Goal: Task Accomplishment & Management: Manage account settings

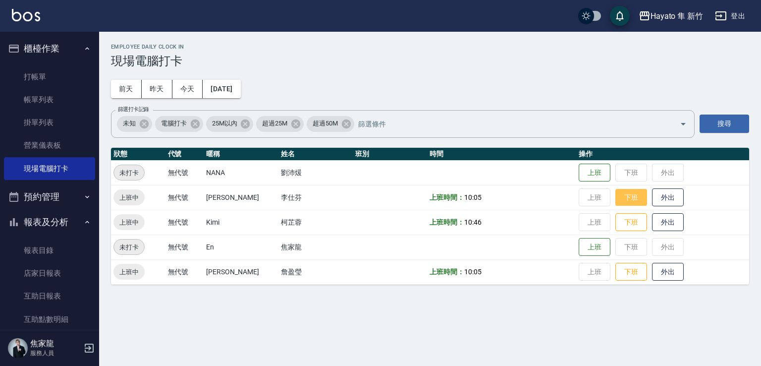
click at [623, 200] on button "下班" at bounding box center [632, 197] width 32 height 17
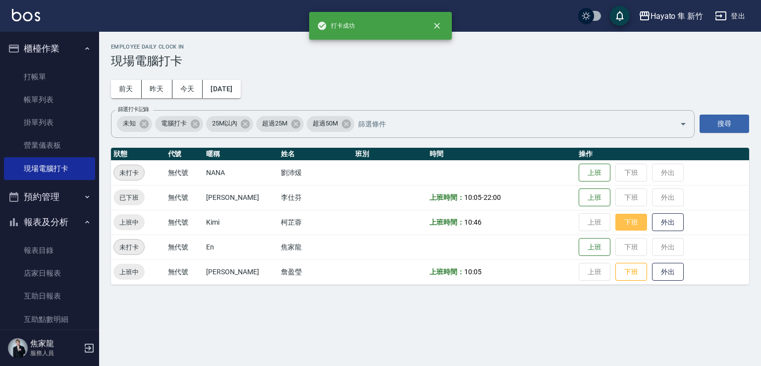
click at [629, 223] on button "下班" at bounding box center [632, 222] width 32 height 17
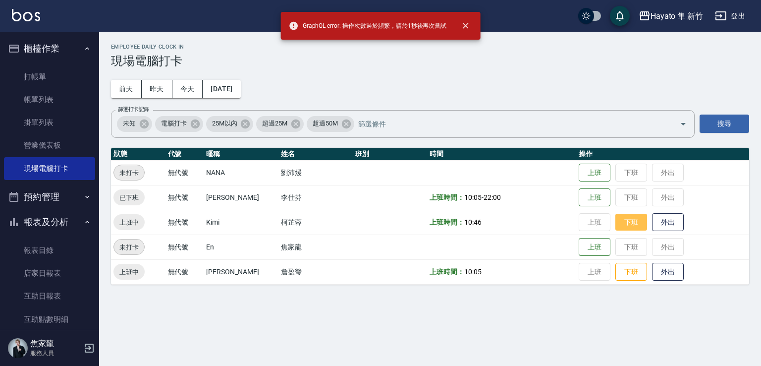
click at [620, 221] on button "下班" at bounding box center [632, 222] width 32 height 17
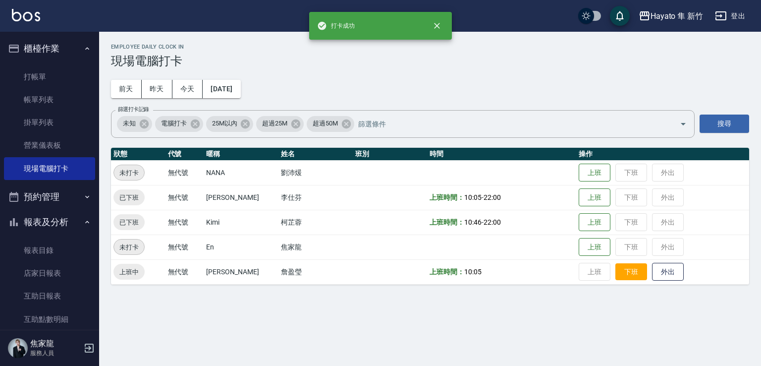
click at [621, 265] on button "下班" at bounding box center [632, 271] width 32 height 17
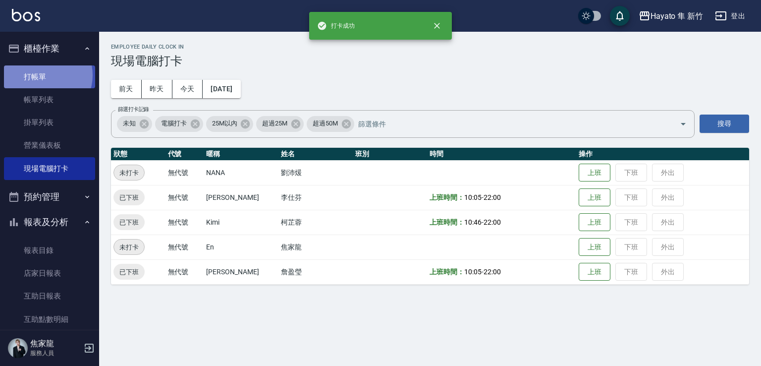
click at [42, 75] on link "打帳單" at bounding box center [49, 76] width 91 height 23
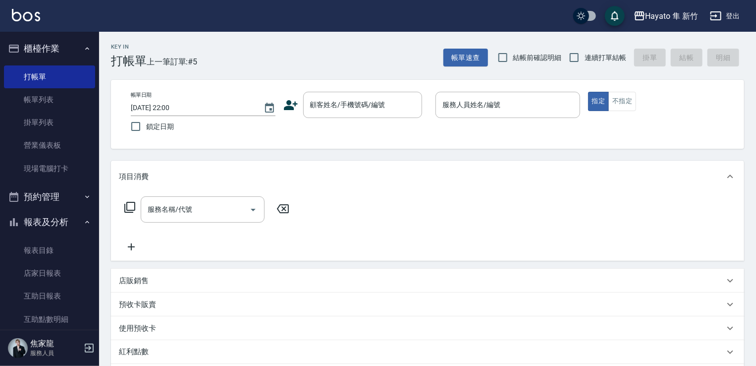
click at [293, 105] on icon at bounding box center [291, 105] width 15 height 15
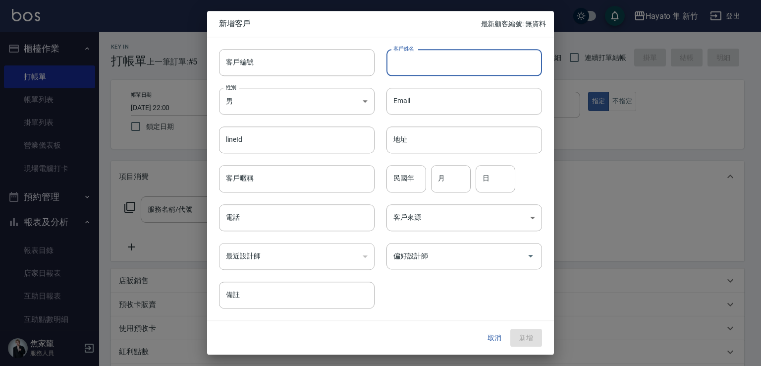
click at [451, 63] on input "客戶姓名" at bounding box center [465, 62] width 156 height 27
click at [444, 70] on input "[PERSON_NAME]" at bounding box center [465, 62] width 156 height 27
drag, startPoint x: 395, startPoint y: 62, endPoint x: 509, endPoint y: 62, distance: 113.5
click at [509, 62] on input "[PERSON_NAME]" at bounding box center [465, 62] width 156 height 27
type input "[PERSON_NAME]"
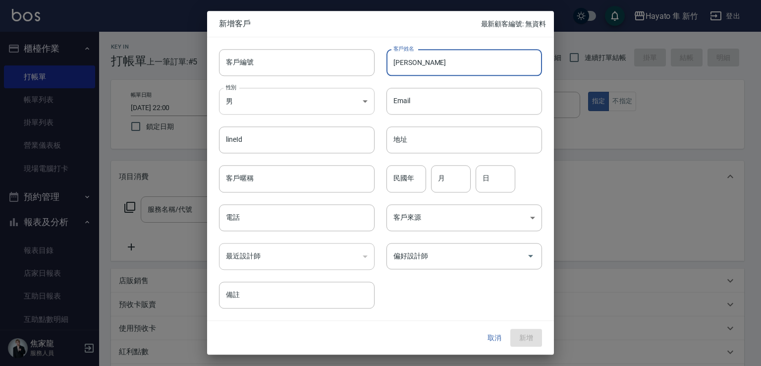
click at [298, 106] on body "Hayato 隼 新竹 登出 櫃檯作業 打帳單 帳單列表 掛單列表 營業儀表板 現場電腦打卡 預約管理 預約管理 報表及分析 報表目錄 店家日報表 互助日報表…" at bounding box center [380, 259] width 761 height 519
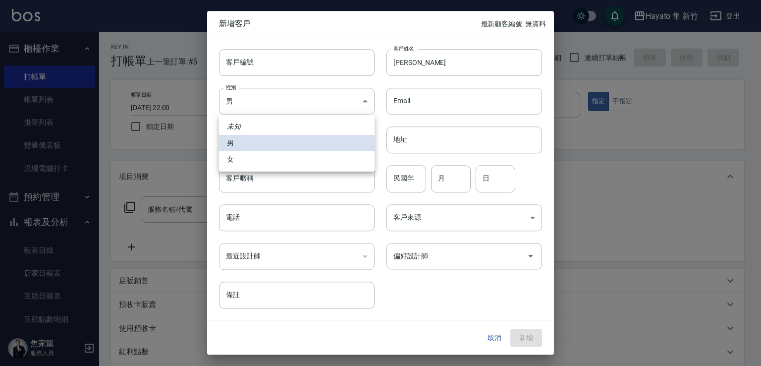
click at [314, 154] on li "女" at bounding box center [297, 159] width 156 height 16
type input "[DEMOGRAPHIC_DATA]"
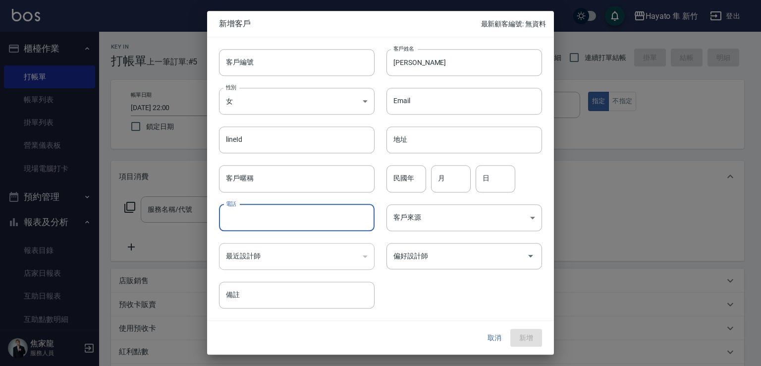
drag, startPoint x: 316, startPoint y: 218, endPoint x: 311, endPoint y: 214, distance: 6.1
click at [316, 218] on input "電話" at bounding box center [297, 217] width 156 height 27
type input "0988139704"
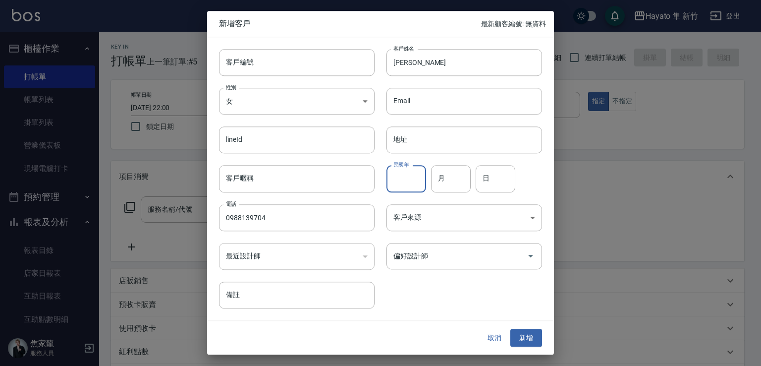
click at [407, 184] on input "民國年" at bounding box center [407, 179] width 40 height 27
type input "8"
type input "74"
click at [452, 180] on input "月" at bounding box center [451, 179] width 40 height 27
type input "10"
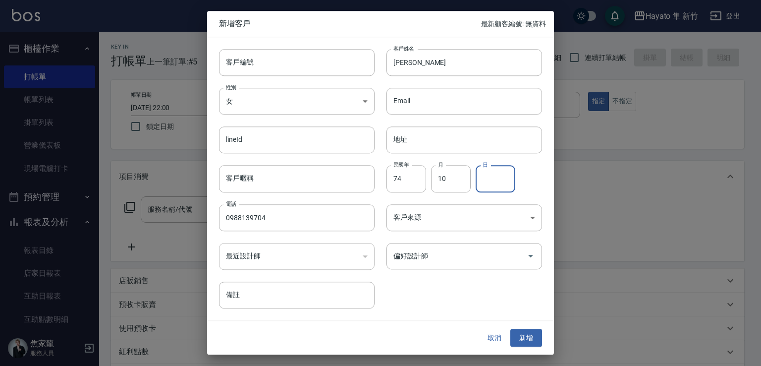
click at [492, 183] on input "日" at bounding box center [496, 179] width 40 height 27
type input "7"
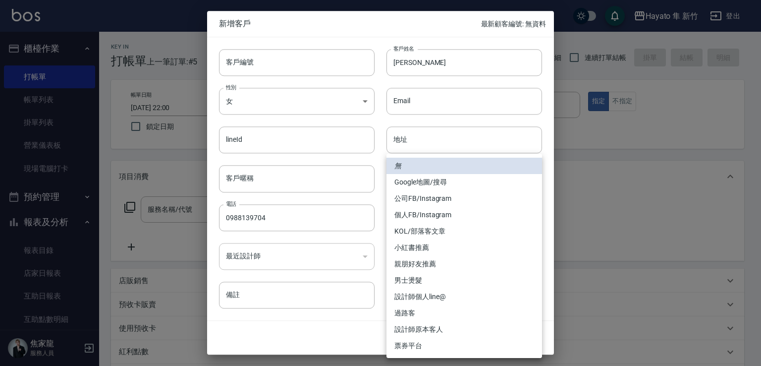
click at [452, 216] on body "Hayato 隼 新竹 登出 櫃檯作業 打帳單 帳單列表 掛單列表 營業儀表板 現場電腦打卡 預約管理 預約管理 報表及分析 報表目錄 店家日報表 互助日報表…" at bounding box center [380, 259] width 761 height 519
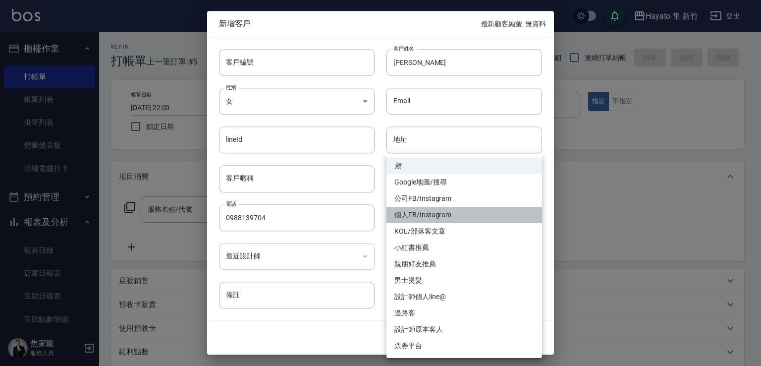
click at [420, 215] on li "個人FB/Instagram" at bounding box center [465, 215] width 156 height 16
type input "個人FB/Instagram"
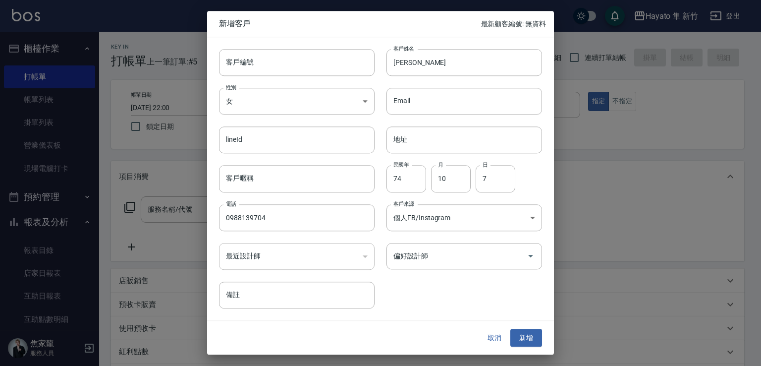
click at [455, 256] on input "偏好設計師" at bounding box center [457, 255] width 132 height 17
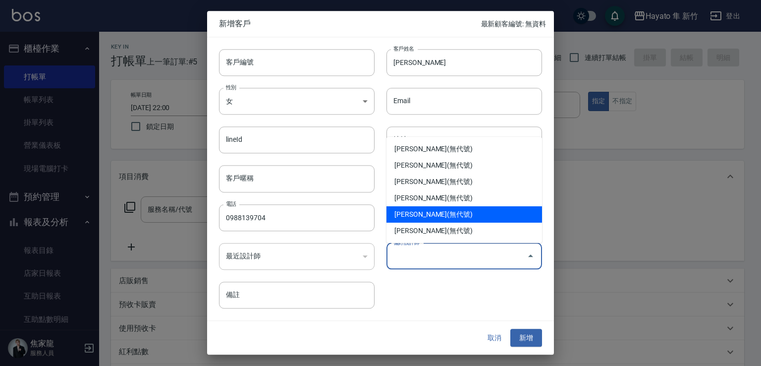
click at [389, 212] on li "[PERSON_NAME](無代號)" at bounding box center [465, 214] width 156 height 16
type input "李仕芬"
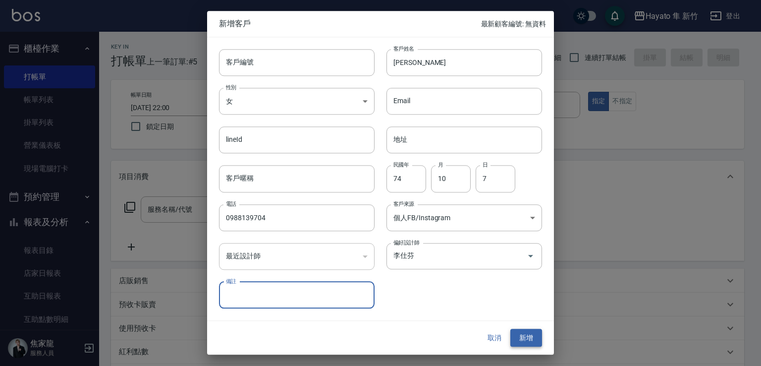
click at [527, 329] on button "新增" at bounding box center [527, 338] width 32 height 18
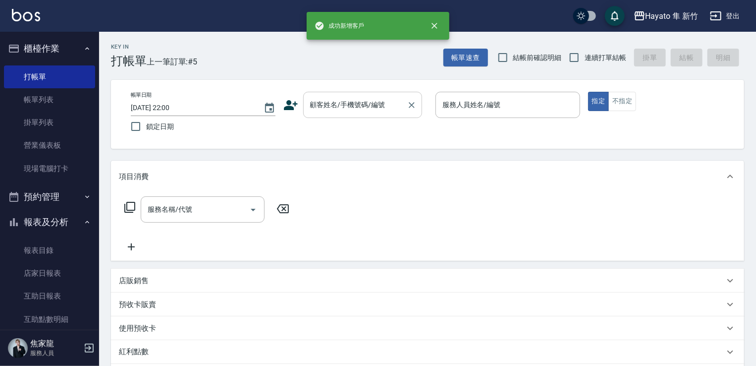
click at [339, 105] on input "顧客姓名/手機號碼/編號" at bounding box center [355, 104] width 95 height 17
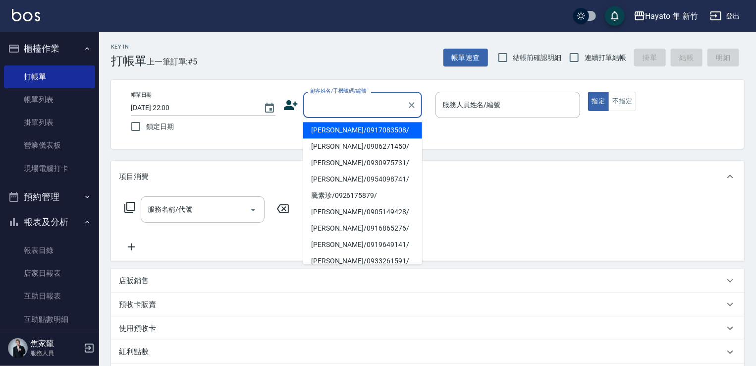
paste input "[PERSON_NAME]"
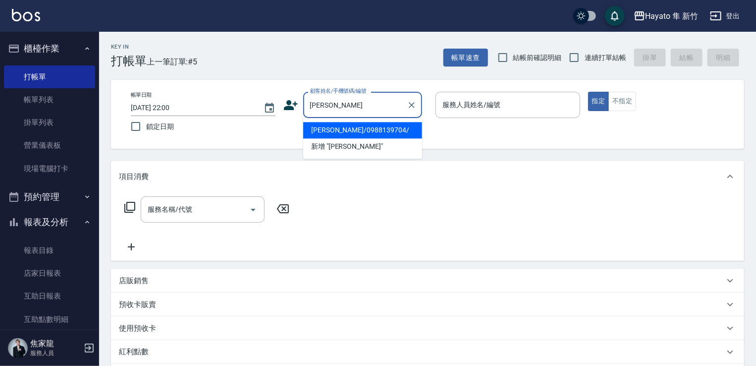
drag, startPoint x: 334, startPoint y: 136, endPoint x: 585, endPoint y: 93, distance: 255.0
click at [338, 132] on li "[PERSON_NAME]/0988139704/" at bounding box center [362, 130] width 119 height 16
type input "[PERSON_NAME]/0988139704/"
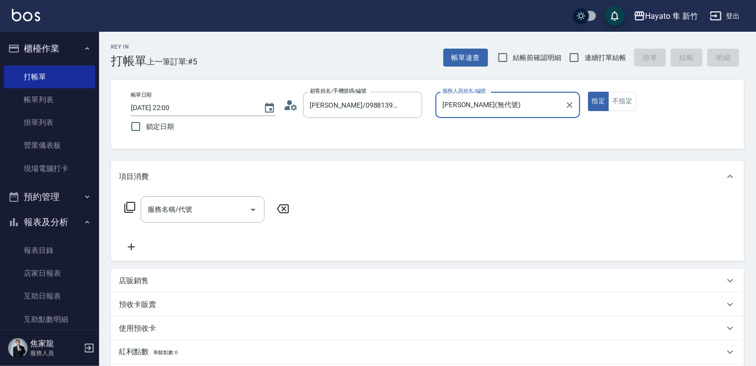
type input "[PERSON_NAME](無代號)"
click at [619, 104] on button "不指定" at bounding box center [623, 101] width 28 height 19
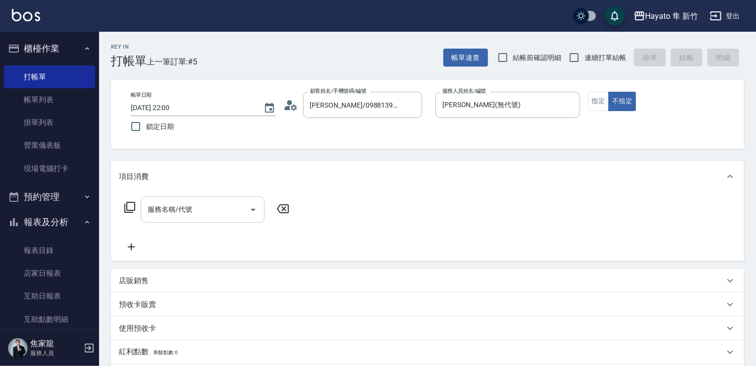
click at [206, 208] on input "服務名稱/代號" at bounding box center [195, 209] width 100 height 17
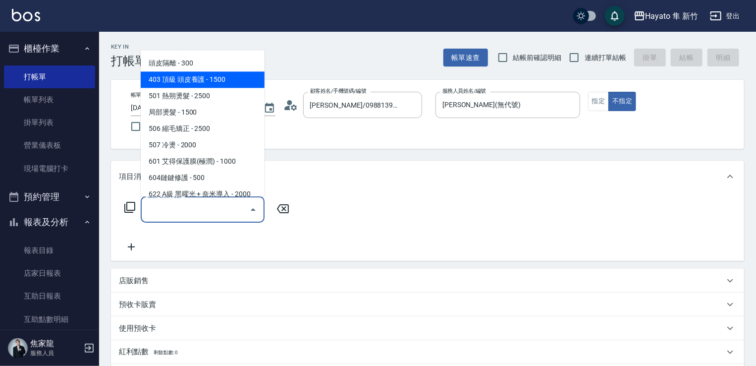
scroll to position [99, 0]
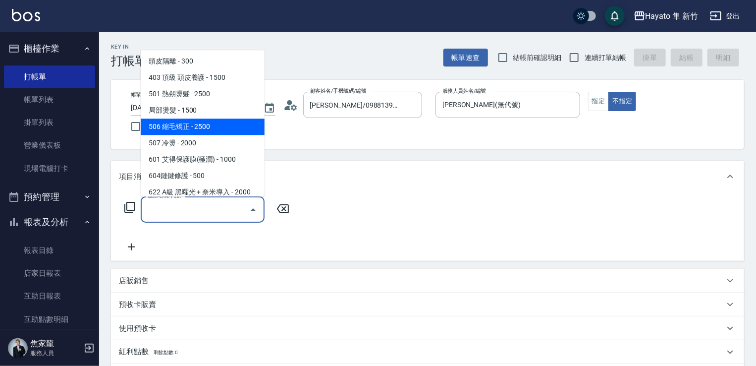
click at [171, 127] on span "506 縮毛矯正 - 2500" at bounding box center [203, 126] width 124 height 16
type input "506 縮毛矯正 (506)"
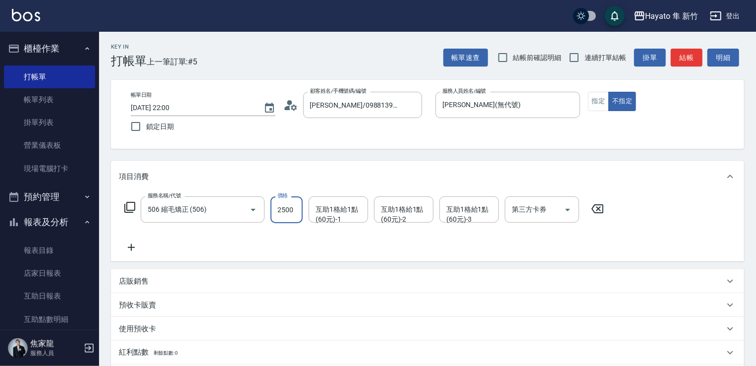
click at [292, 219] on input "2500" at bounding box center [287, 209] width 32 height 27
type input "1980"
drag, startPoint x: 198, startPoint y: 232, endPoint x: 105, endPoint y: 237, distance: 93.3
click at [196, 232] on div "服務名稱/代號 506 縮毛矯正 (506) 服務名稱/代號 價格 1980 價格 互助1格給1點(60元)-1 互助1格給1點(60元)-1 互助1格給1點…" at bounding box center [364, 224] width 491 height 57
click at [132, 245] on icon at bounding box center [131, 247] width 25 height 12
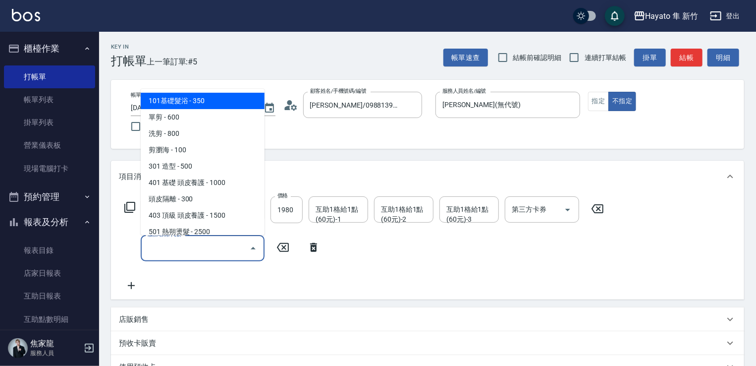
drag, startPoint x: 196, startPoint y: 254, endPoint x: 200, endPoint y: 228, distance: 26.6
click at [198, 252] on input "服務名稱/代號" at bounding box center [195, 247] width 100 height 17
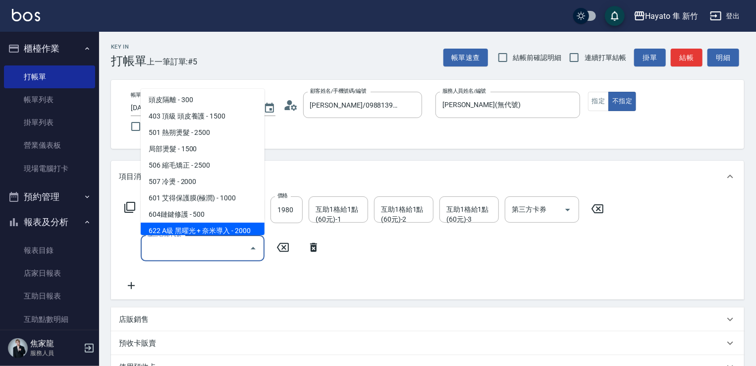
click at [231, 238] on div "服務名稱/代號" at bounding box center [203, 248] width 124 height 26
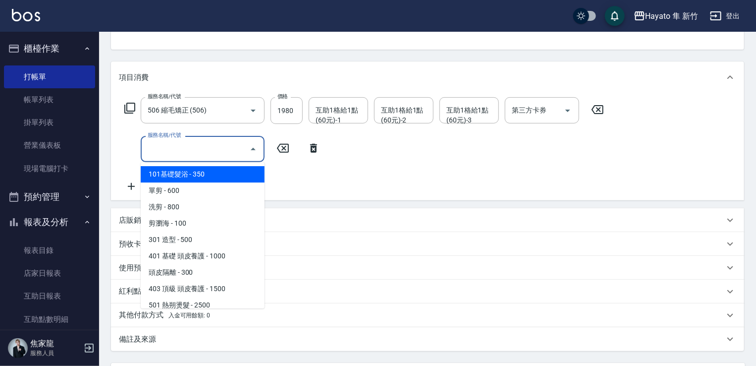
click at [178, 143] on input "服務名稱/代號" at bounding box center [195, 148] width 100 height 17
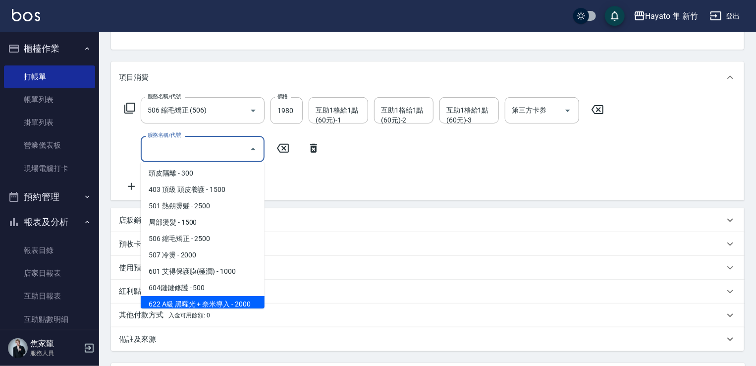
click at [241, 304] on span "622 A級 黑曜光 + 奈米導入 - 2000" at bounding box center [203, 304] width 124 height 16
type input "622 A級 黑曜光 + 奈米導入(622)"
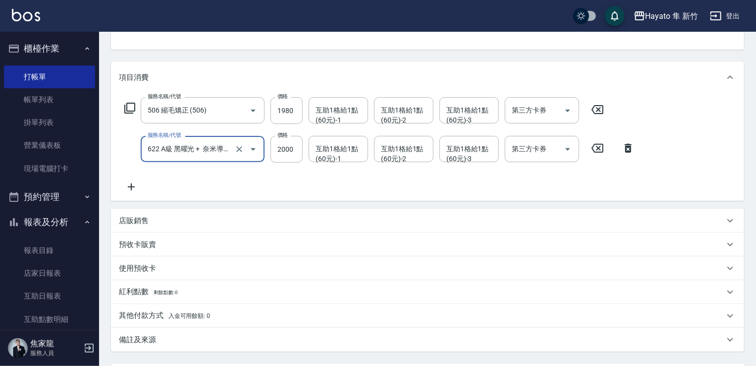
click at [145, 223] on p "店販銷售" at bounding box center [134, 221] width 30 height 10
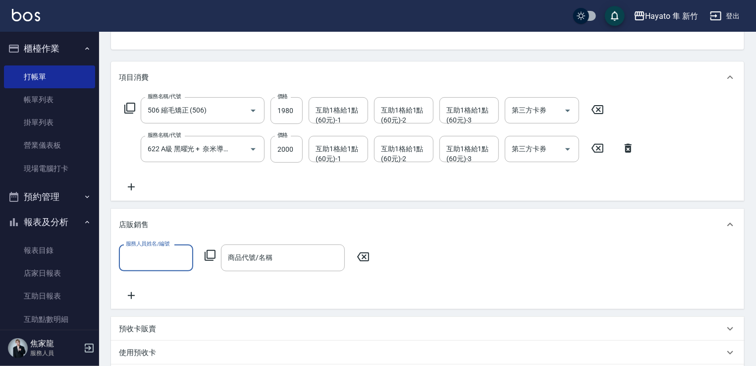
scroll to position [0, 0]
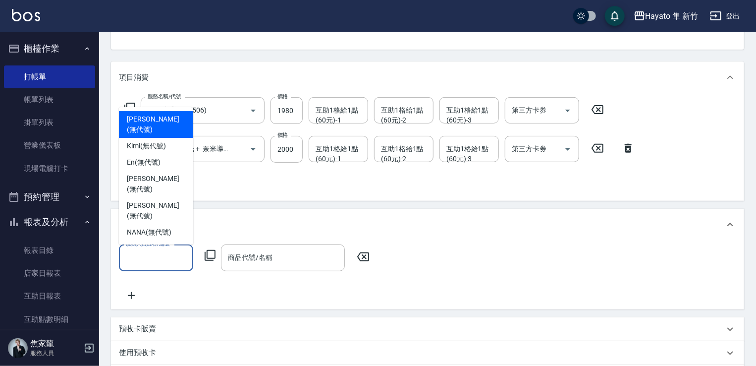
click at [153, 254] on input "服務人員姓名/編號" at bounding box center [155, 257] width 65 height 17
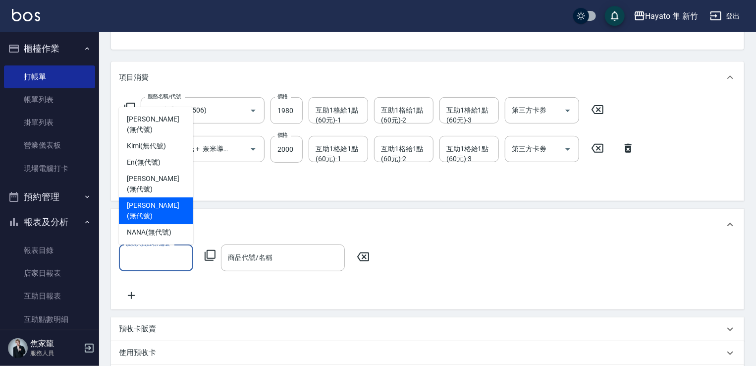
click at [145, 215] on span "[PERSON_NAME] (無代號)" at bounding box center [156, 210] width 58 height 21
type input "[PERSON_NAME](無代號)"
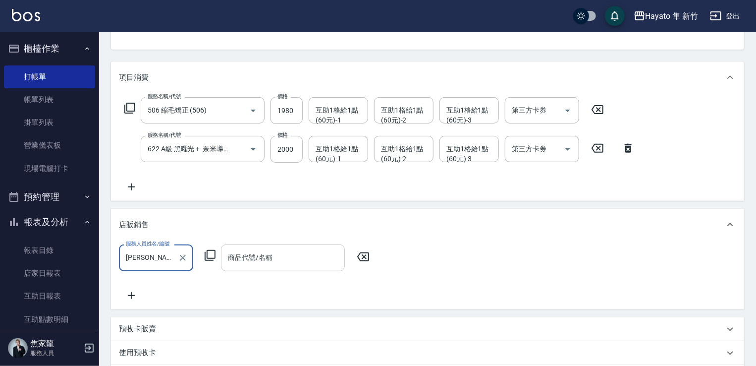
click at [254, 260] on input "商品代號/名稱" at bounding box center [283, 257] width 115 height 17
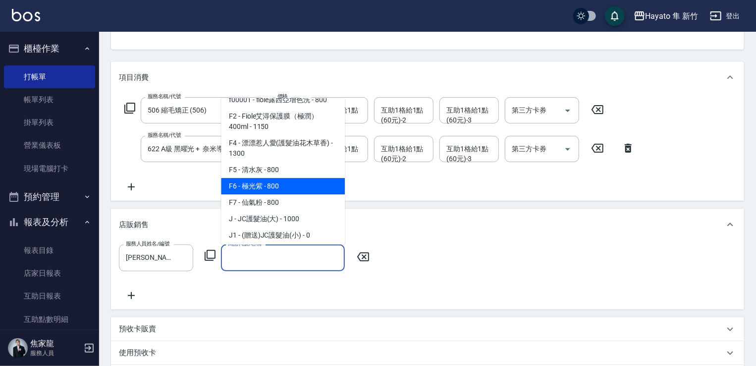
scroll to position [50, 0]
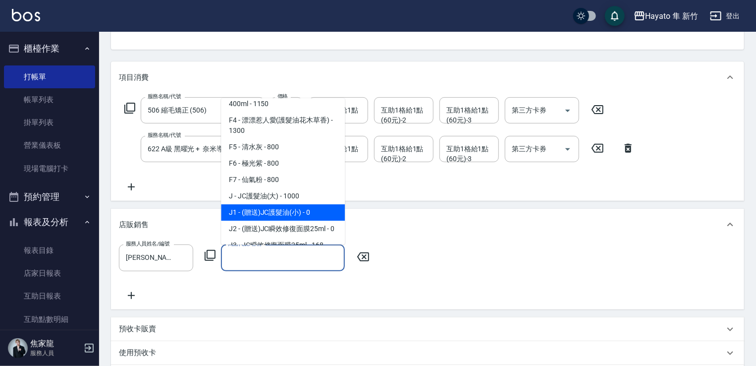
click at [287, 209] on span "J1 - (贈送)JC護髮油(小) - 0" at bounding box center [283, 212] width 124 height 16
type input "(贈送)JC護髮油(小)"
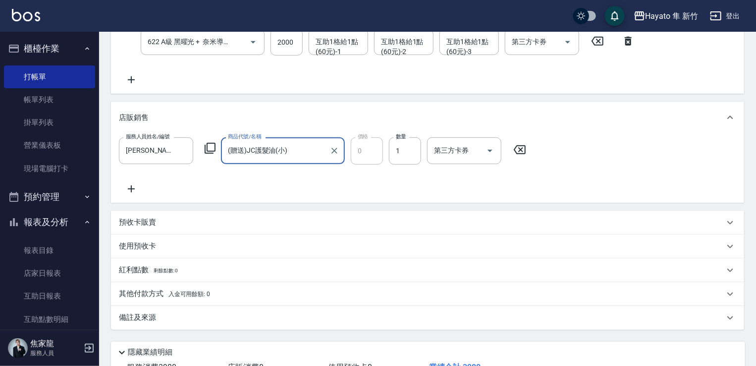
scroll to position [248, 0]
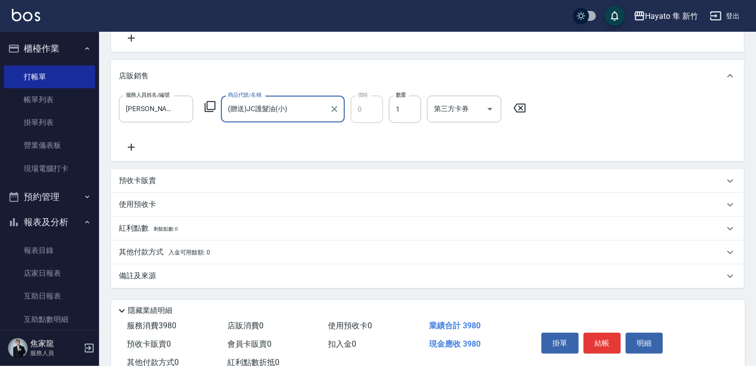
click at [202, 279] on div "備註及來源" at bounding box center [422, 276] width 606 height 10
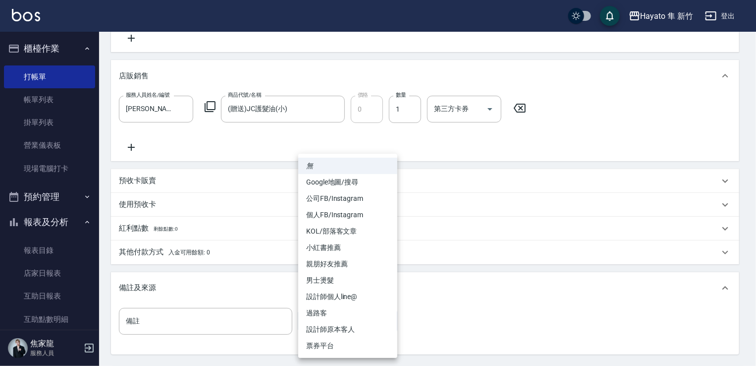
click at [330, 321] on body "Hayato 隼 新竹 登出 櫃檯作業 打帳單 帳單列表 掛單列表 營業儀表板 現場電腦打卡 預約管理 預約管理 報表及分析 報表目錄 店家日報表 互助日報表…" at bounding box center [378, 107] width 756 height 710
click at [329, 212] on li "個人FB/Instagram" at bounding box center [347, 215] width 99 height 16
type input "個人FB/Instagram"
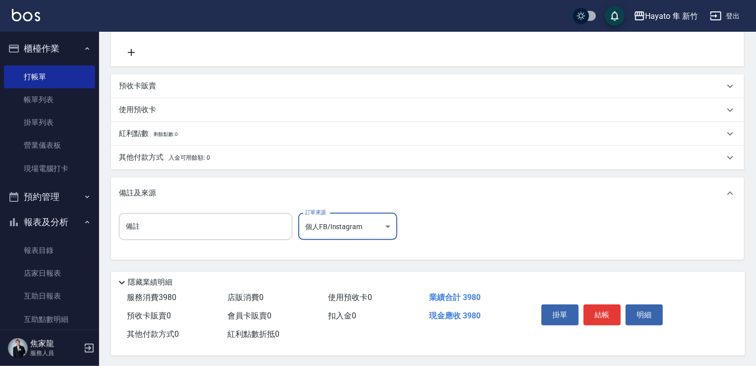
scroll to position [347, 0]
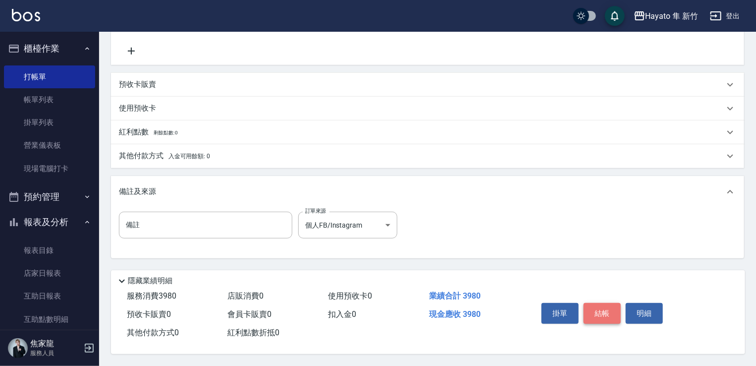
click at [591, 306] on button "結帳" at bounding box center [602, 313] width 37 height 21
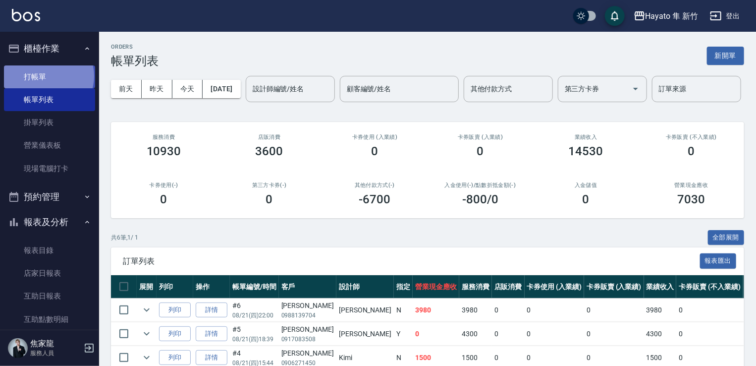
click at [48, 76] on link "打帳單" at bounding box center [49, 76] width 91 height 23
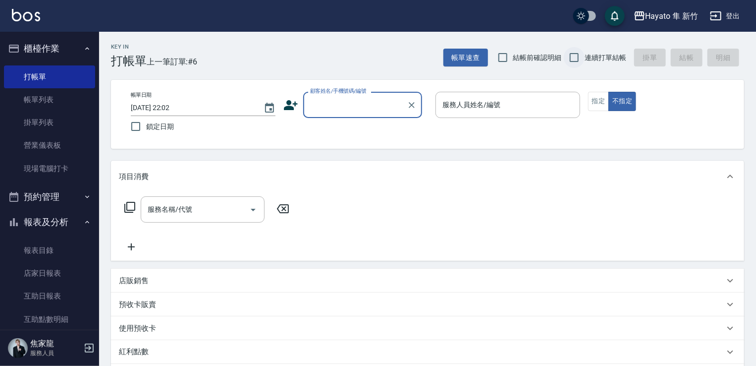
click at [572, 60] on input "連續打單結帳" at bounding box center [574, 57] width 21 height 21
checkbox input "true"
click at [504, 59] on input "結帳前確認明細" at bounding box center [503, 57] width 21 height 21
checkbox input "true"
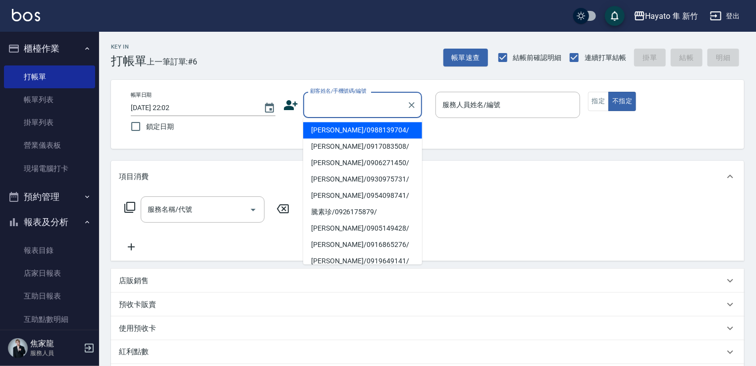
click at [398, 96] on input "顧客姓名/手機號碼/編號" at bounding box center [355, 104] width 95 height 17
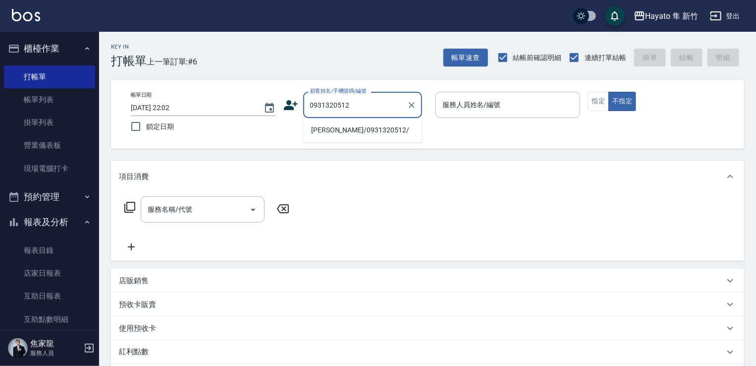
click at [334, 135] on li "[PERSON_NAME]/0931320512/" at bounding box center [362, 130] width 119 height 16
type input "[PERSON_NAME]/0931320512/"
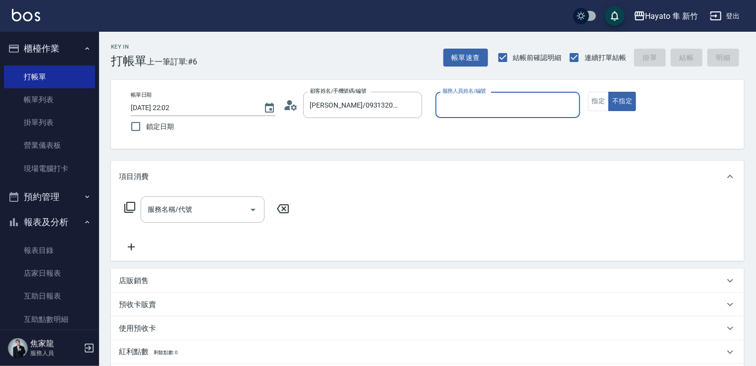
type input "[PERSON_NAME](無代號)"
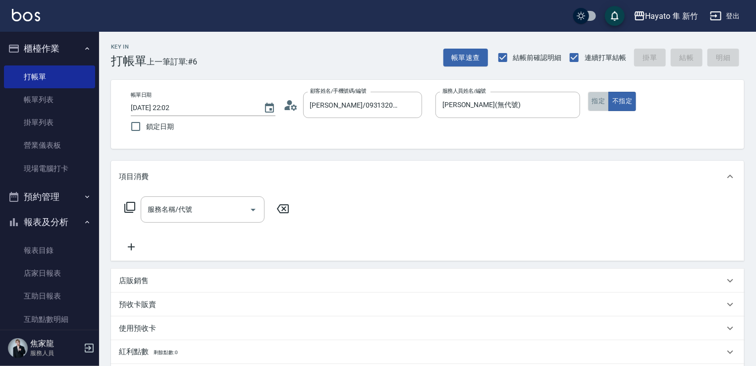
click at [599, 100] on button "指定" at bounding box center [598, 101] width 21 height 19
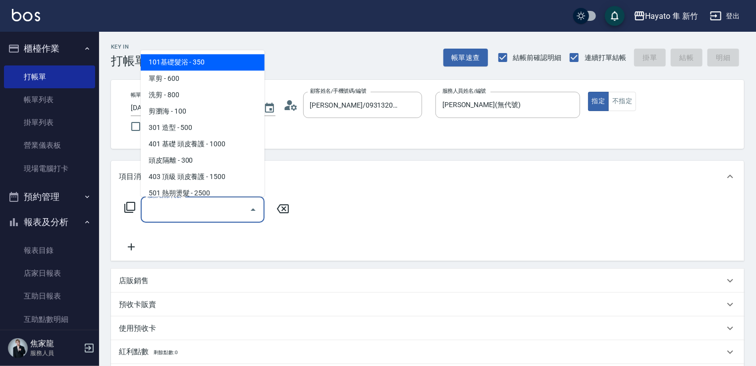
click at [203, 204] on input "服務名稱/代號" at bounding box center [195, 209] width 100 height 17
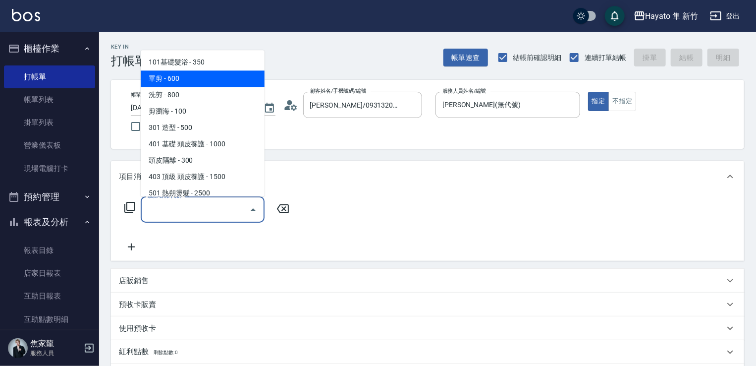
click at [167, 70] on span "單剪 - 600" at bounding box center [203, 78] width 124 height 16
type input "單剪(102)"
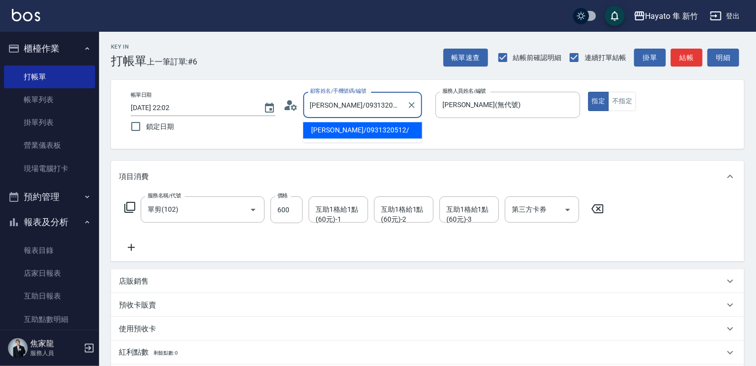
drag, startPoint x: 311, startPoint y: 103, endPoint x: 431, endPoint y: 117, distance: 120.8
click at [431, 117] on div "帳單日期 [DATE] 22:02 鎖定日期 顧客姓名/手機號碼/編號 [PERSON_NAME]/0931320512/ 顧客姓名/手機號碼/編號 服務人員…" at bounding box center [428, 114] width 610 height 45
paste input "[PERSON_NAME]"
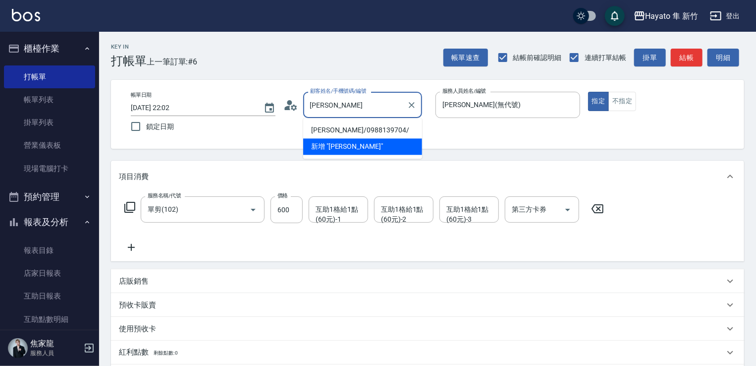
type input "葉"
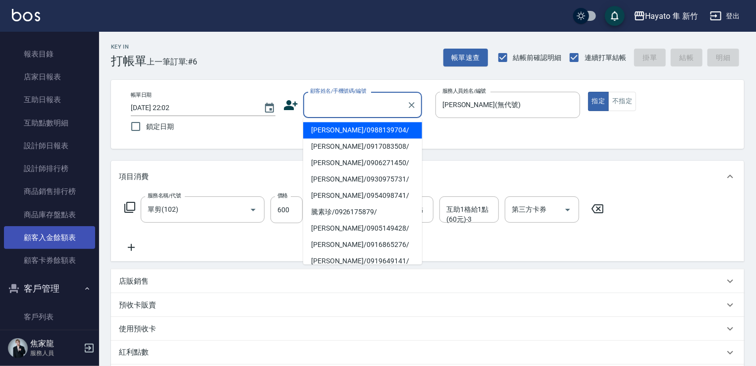
scroll to position [198, 0]
click at [64, 285] on button "客戶管理" at bounding box center [49, 287] width 91 height 26
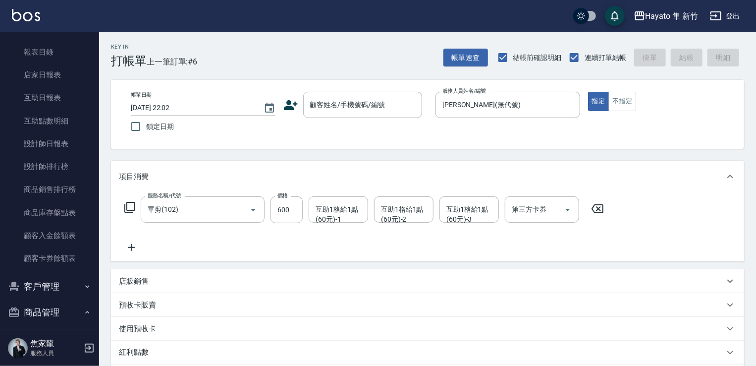
click at [50, 277] on button "客戶管理" at bounding box center [49, 287] width 91 height 26
click at [48, 317] on link "客戶列表" at bounding box center [49, 314] width 91 height 23
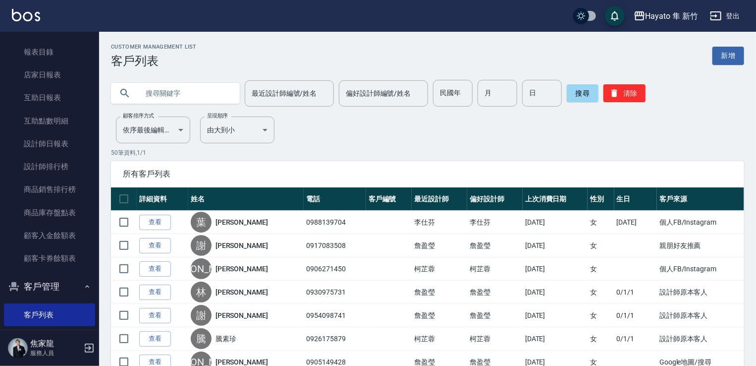
click at [172, 93] on input "text" at bounding box center [185, 93] width 93 height 27
type input "0931320512"
click at [582, 92] on button "搜尋" at bounding box center [583, 93] width 32 height 18
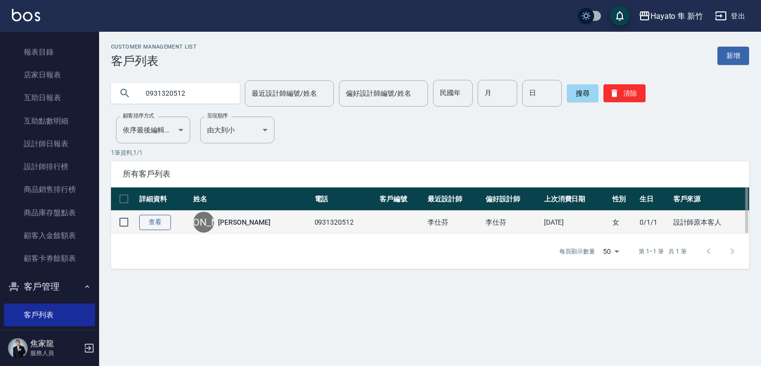
click at [160, 226] on link "查看" at bounding box center [155, 222] width 32 height 15
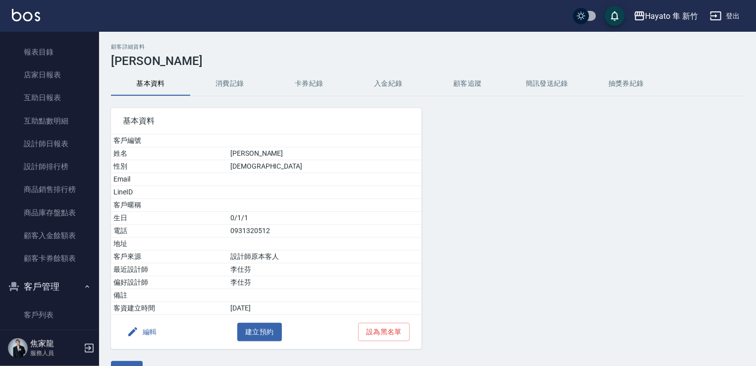
click at [240, 78] on button "消費記錄" at bounding box center [229, 84] width 79 height 24
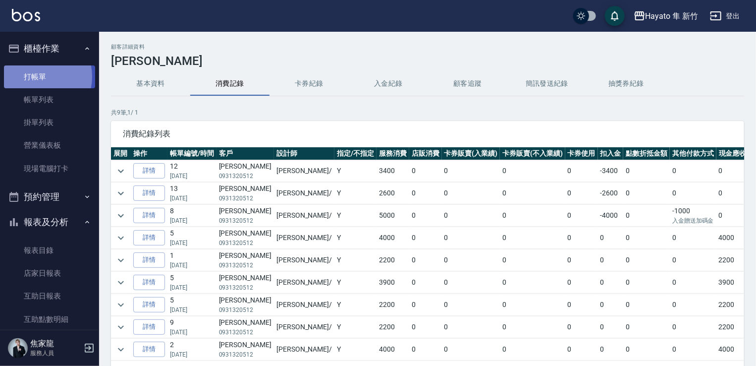
click at [34, 76] on link "打帳單" at bounding box center [49, 76] width 91 height 23
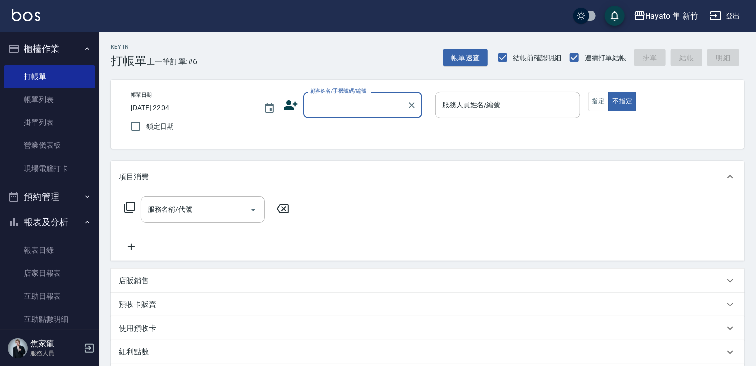
click at [328, 111] on input "顧客姓名/手機號碼/編號" at bounding box center [355, 104] width 95 height 17
click at [331, 133] on li "[PERSON_NAME]/0958493323/" at bounding box center [362, 130] width 119 height 16
type input "[PERSON_NAME]/0958493323/"
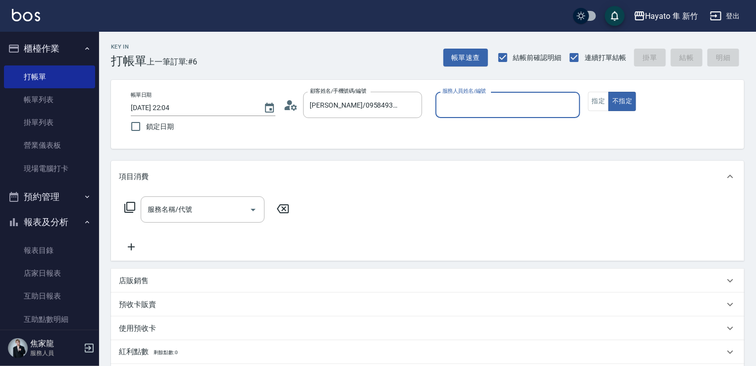
type input "[PERSON_NAME](無代號)"
click at [601, 99] on button "指定" at bounding box center [598, 101] width 21 height 19
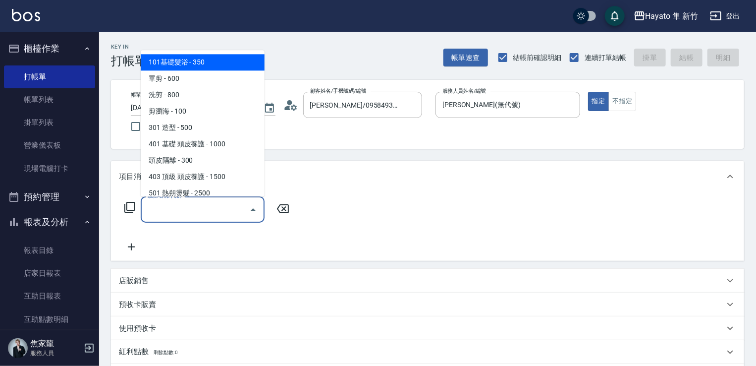
click at [165, 208] on input "服務名稱/代號" at bounding box center [195, 209] width 100 height 17
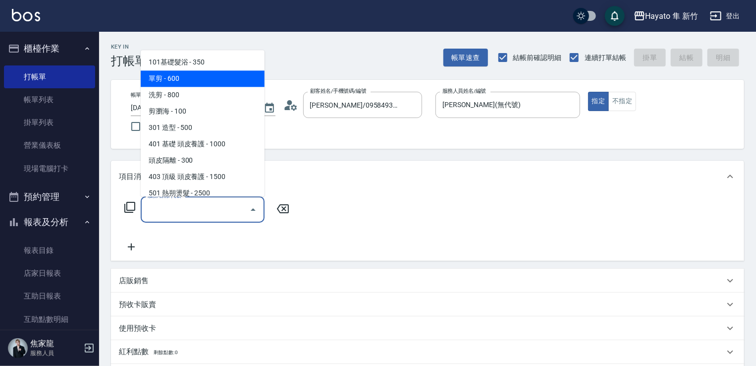
click at [162, 80] on span "單剪 - 600" at bounding box center [203, 78] width 124 height 16
type input "單剪(102)"
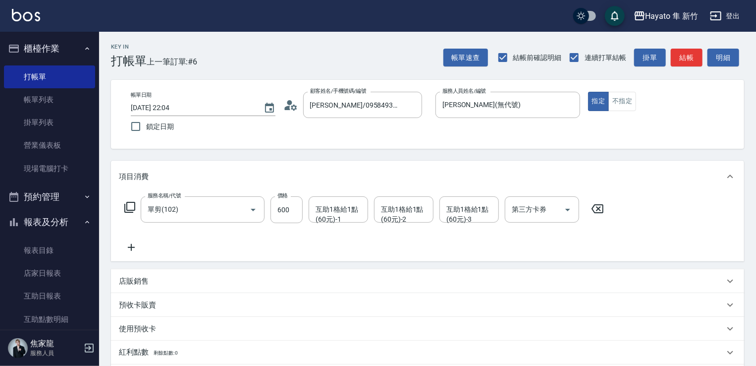
click at [128, 246] on icon at bounding box center [131, 247] width 25 height 12
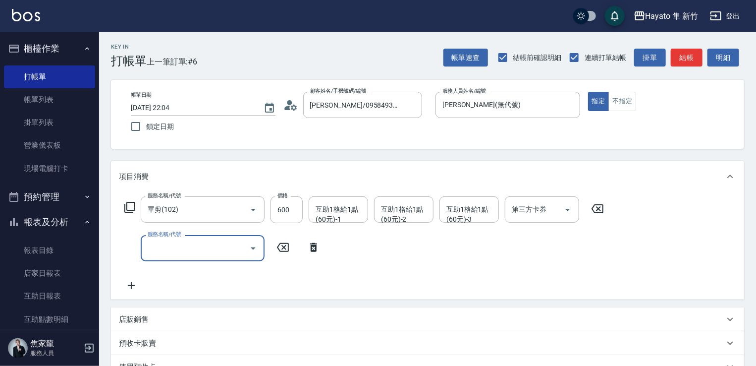
click at [162, 251] on input "服務名稱/代號" at bounding box center [195, 247] width 100 height 17
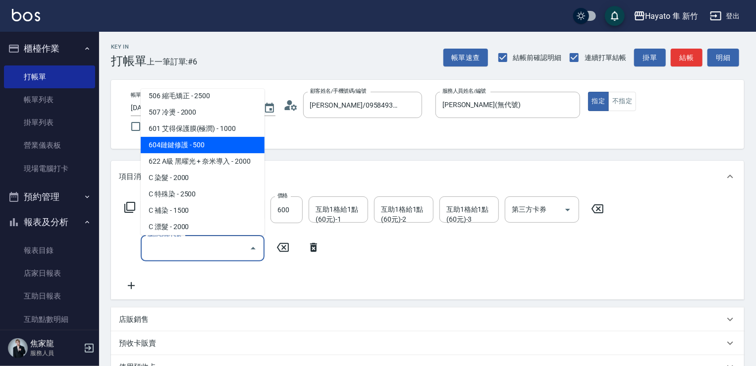
scroll to position [172, 0]
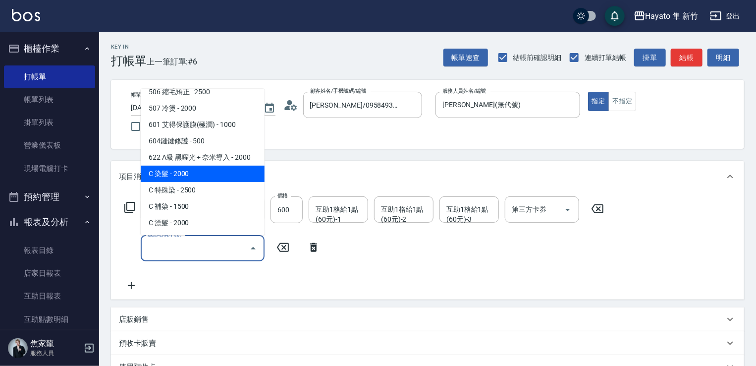
click at [172, 167] on span "C 染髮 - 2000" at bounding box center [203, 174] width 124 height 16
type input "C 染髮(701)"
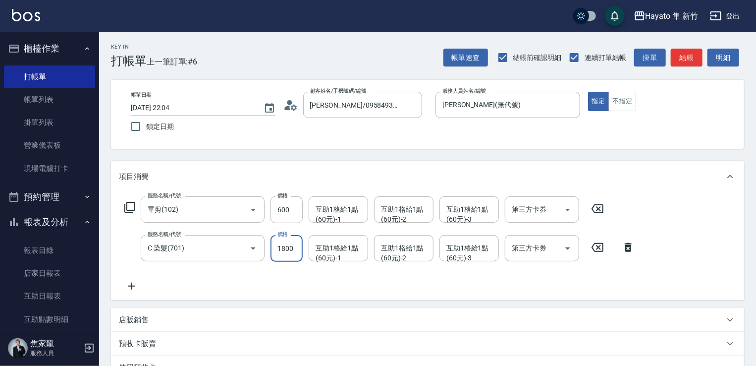
type input "1800"
click at [232, 273] on div "服務名稱/代號 單剪(102) 服務名稱/代號 價格 600 價格 互助1格給1點(60元)-1 互助1格給1點(60元)-1 互助1格給1點(60元)-2 …" at bounding box center [380, 244] width 522 height 96
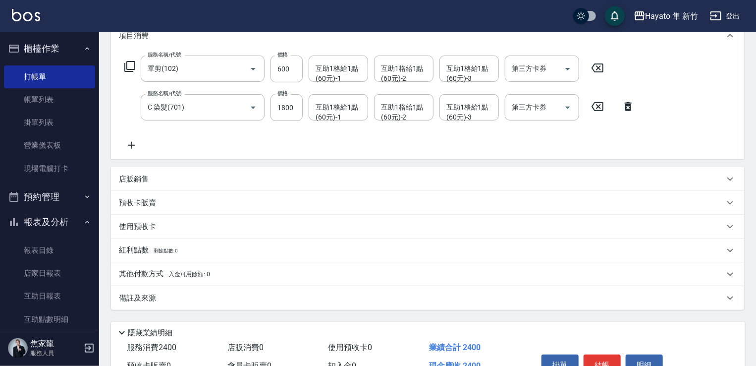
scroll to position [149, 0]
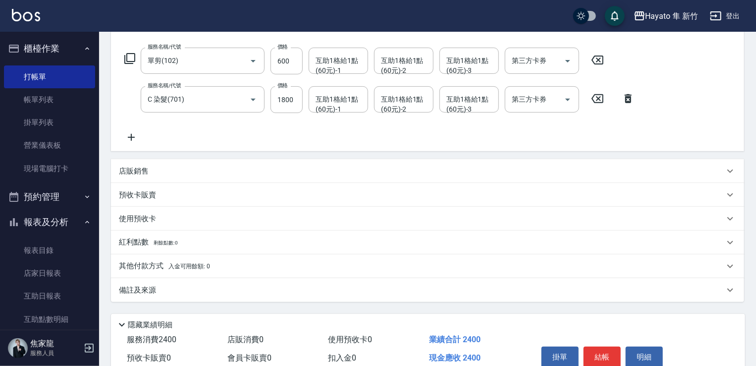
click at [153, 174] on div "店販銷售" at bounding box center [422, 171] width 606 height 10
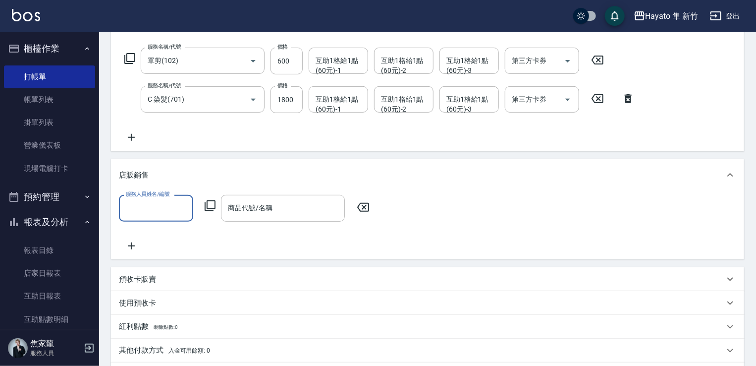
scroll to position [0, 0]
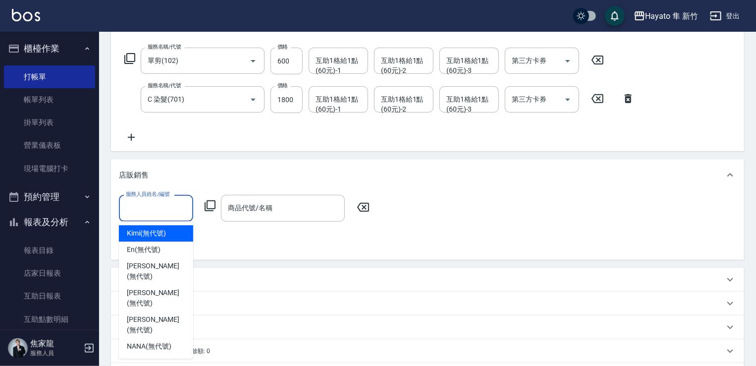
click at [168, 216] on input "服務人員姓名/編號" at bounding box center [155, 207] width 65 height 17
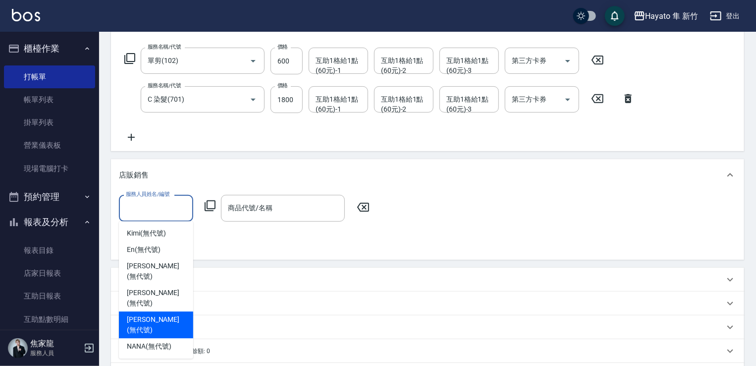
click at [169, 311] on div "[PERSON_NAME] (無代號)" at bounding box center [156, 324] width 74 height 27
type input "[PERSON_NAME](無代號)"
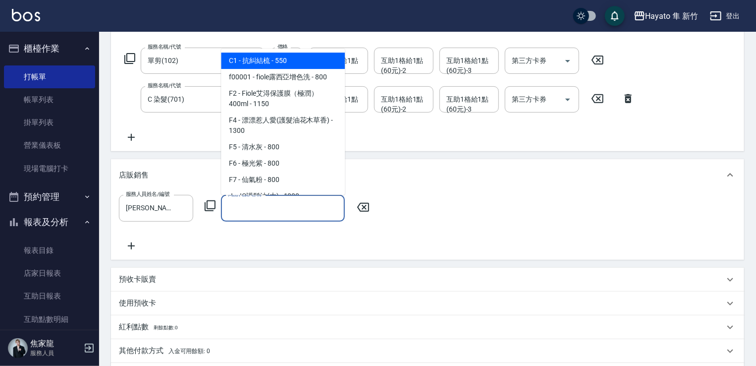
click at [262, 215] on input "商品代號/名稱" at bounding box center [283, 207] width 115 height 17
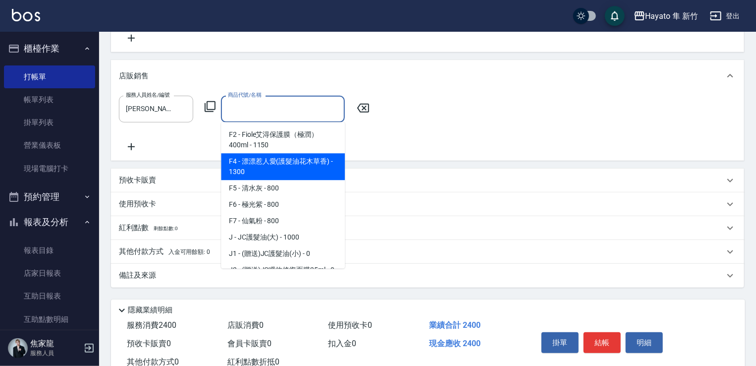
scroll to position [50, 0]
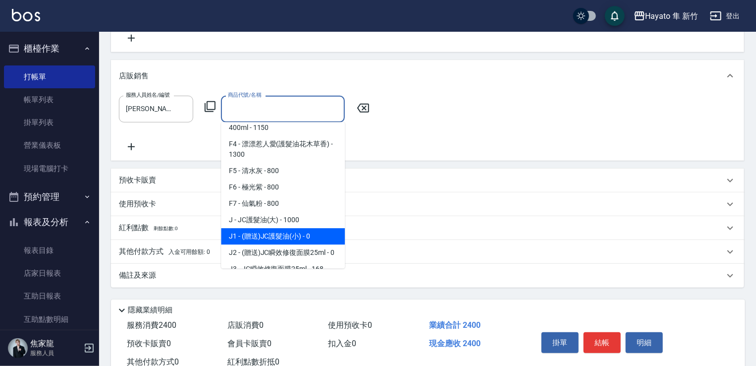
click at [284, 235] on span "J1 - (贈送)JC護髮油(小) - 0" at bounding box center [283, 236] width 124 height 16
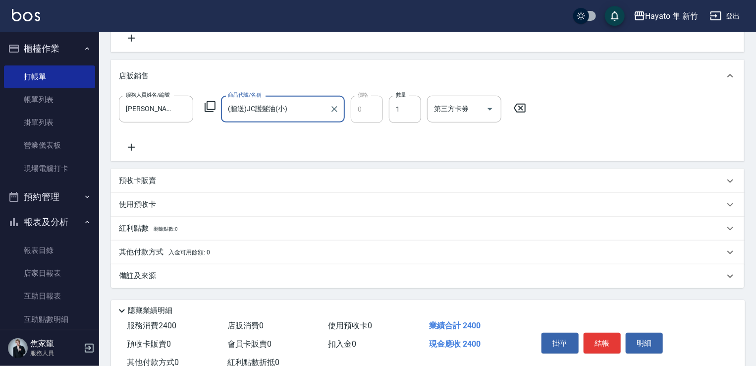
type input "(贈送)JC護髮油(小)"
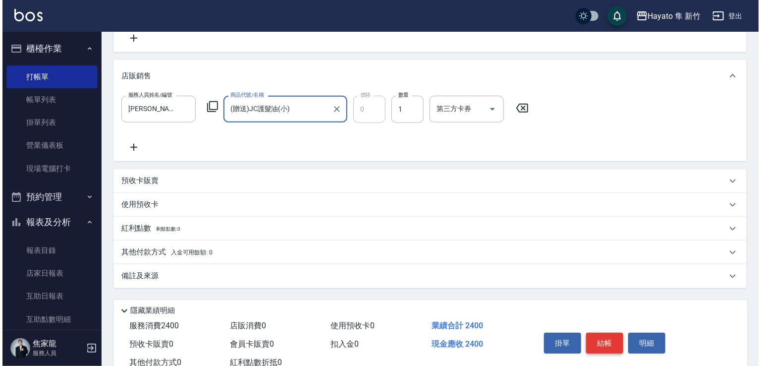
scroll to position [281, 0]
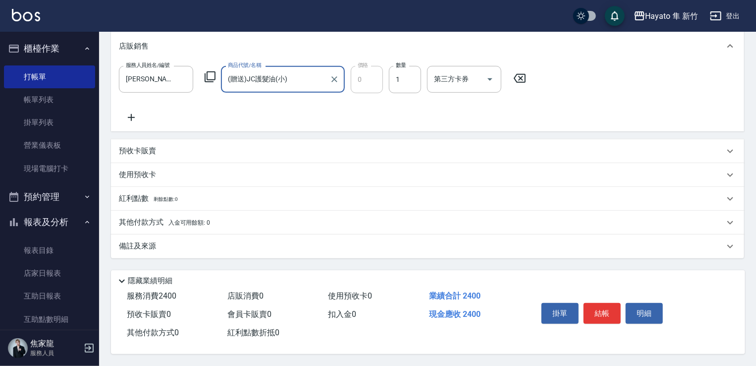
click at [602, 299] on div "掛單 結帳 明細" at bounding box center [602, 314] width 129 height 31
click at [595, 313] on button "結帳" at bounding box center [602, 313] width 37 height 21
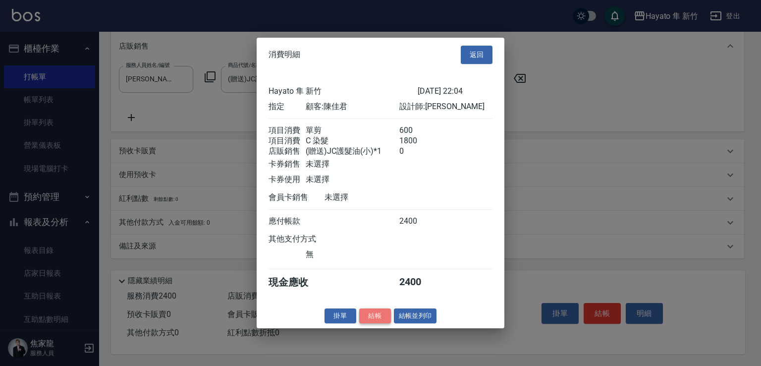
click at [372, 322] on button "結帳" at bounding box center [375, 315] width 32 height 15
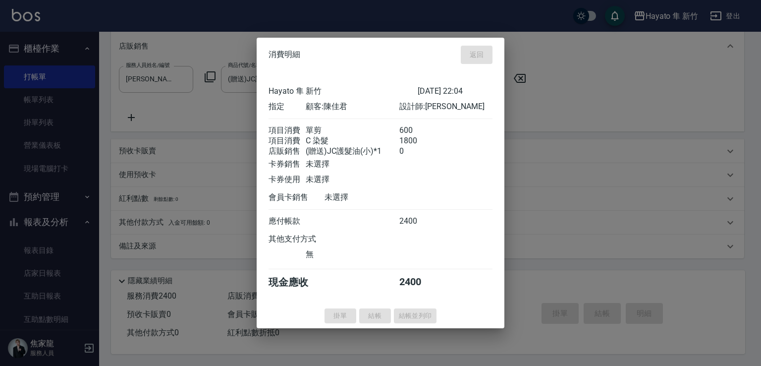
type input "[DATE] 22:05"
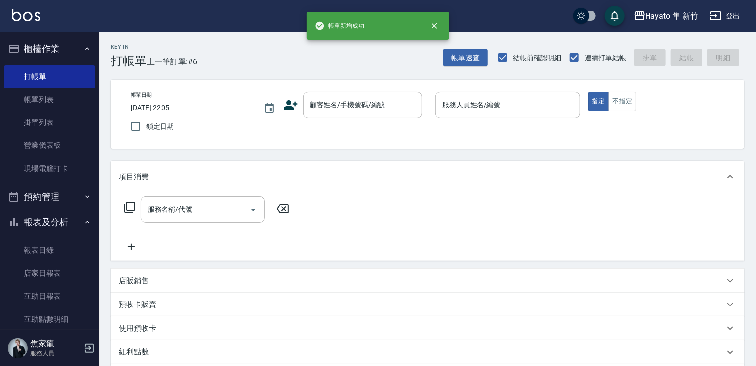
scroll to position [0, 0]
drag, startPoint x: 321, startPoint y: 86, endPoint x: 321, endPoint y: 106, distance: 19.3
click at [321, 102] on div "帳單日期 [DATE] 22:05 鎖定日期 顧客姓名/手機號碼/編號 顧客姓名/手機號碼/編號 服務人員姓名/編號 服務人員姓名/編號 指定 不指定" at bounding box center [427, 114] width 633 height 69
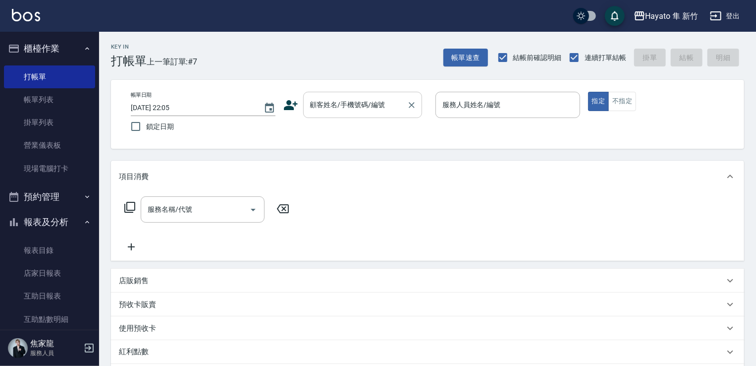
click at [328, 109] on input "顧客姓名/手機號碼/編號" at bounding box center [355, 104] width 95 height 17
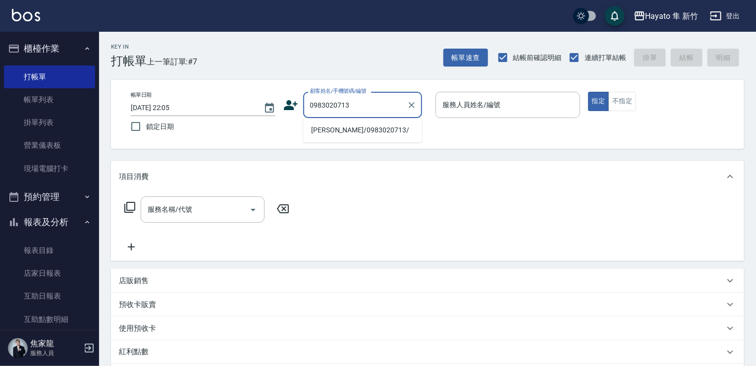
click at [332, 133] on li "[PERSON_NAME]/0983020713/" at bounding box center [362, 130] width 119 height 16
type input "[PERSON_NAME]/0983020713/"
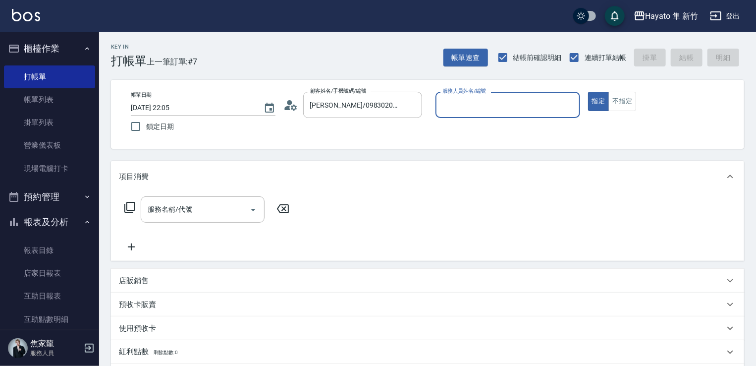
type input "[PERSON_NAME](無代號)"
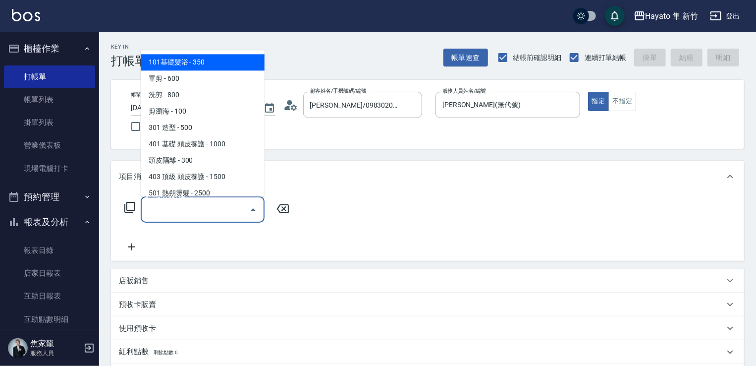
drag, startPoint x: 228, startPoint y: 213, endPoint x: 178, endPoint y: 159, distance: 73.0
click at [227, 211] on input "服務名稱/代號" at bounding box center [195, 209] width 100 height 17
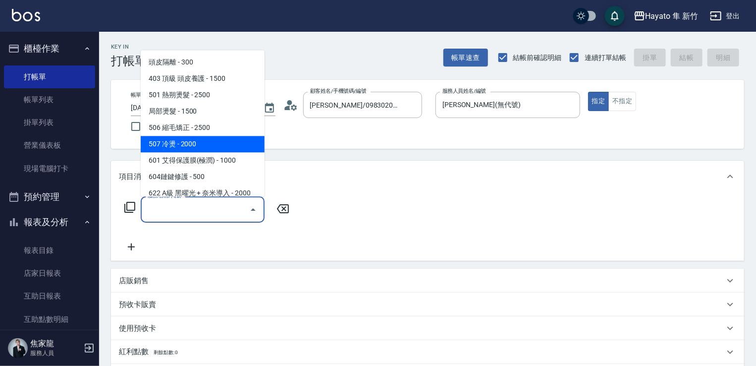
scroll to position [99, 0]
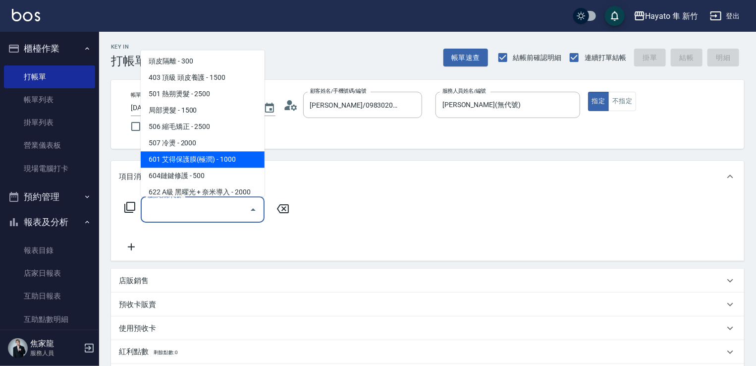
click at [185, 159] on span "601 艾得保護膜(極潤) - 1000" at bounding box center [203, 159] width 124 height 16
type input "601 艾得保護膜(極潤)(601)"
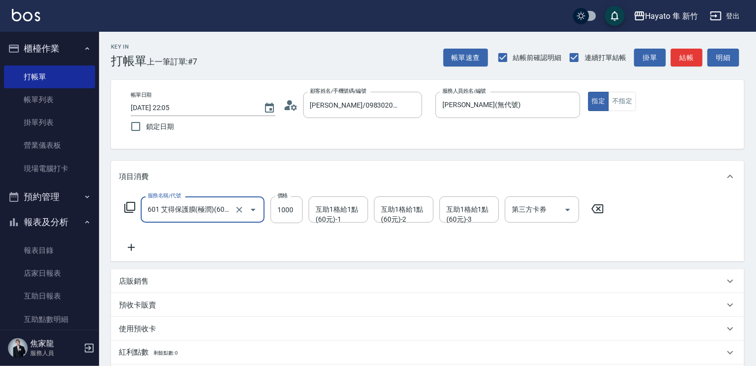
click at [166, 284] on div "店販銷售" at bounding box center [422, 281] width 606 height 10
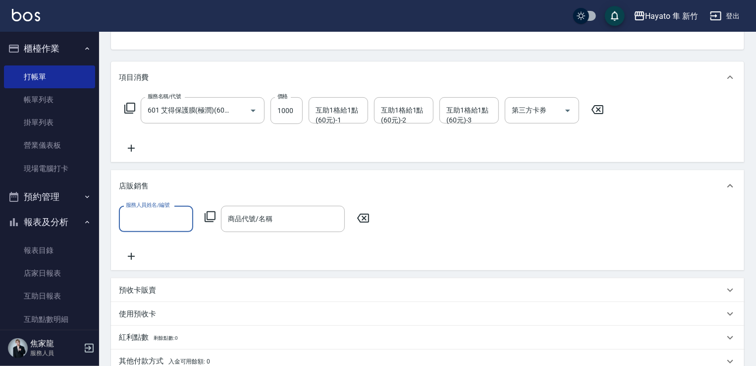
click at [163, 221] on input "服務人員姓名/編號" at bounding box center [155, 218] width 65 height 17
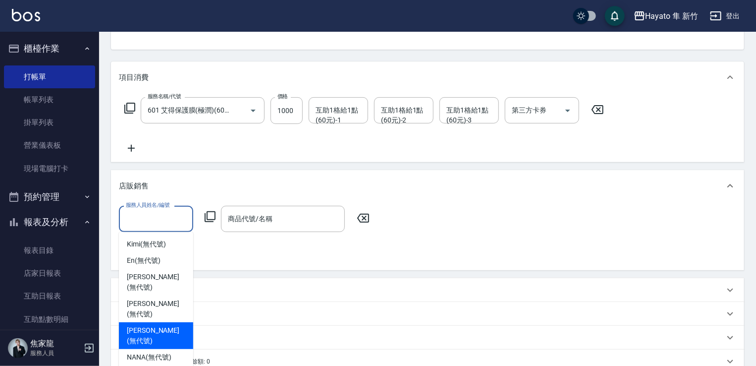
click at [154, 322] on div "[PERSON_NAME] (無代號)" at bounding box center [156, 335] width 74 height 27
type input "[PERSON_NAME](無代號)"
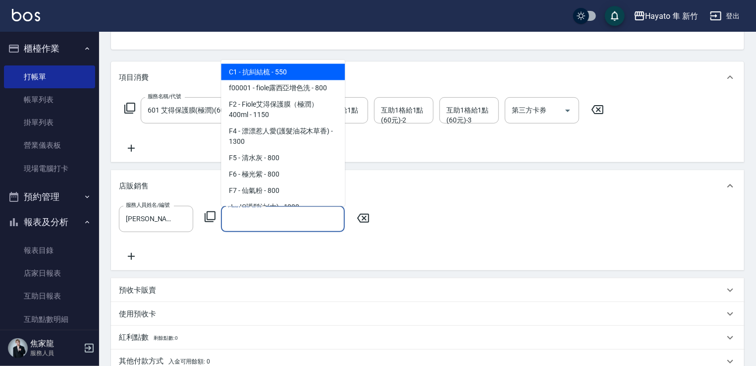
click at [240, 217] on input "商品代號/名稱" at bounding box center [283, 218] width 115 height 17
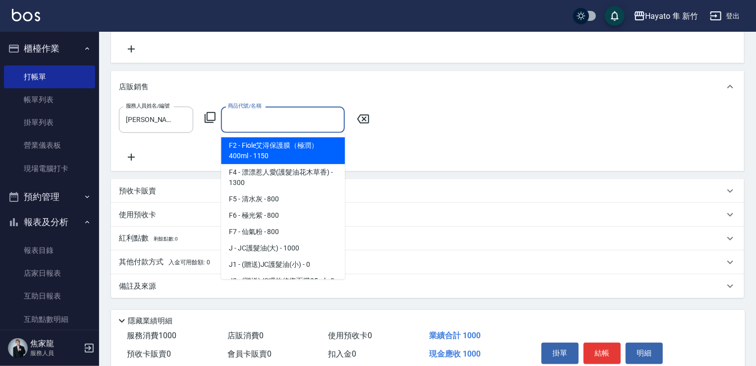
scroll to position [50, 0]
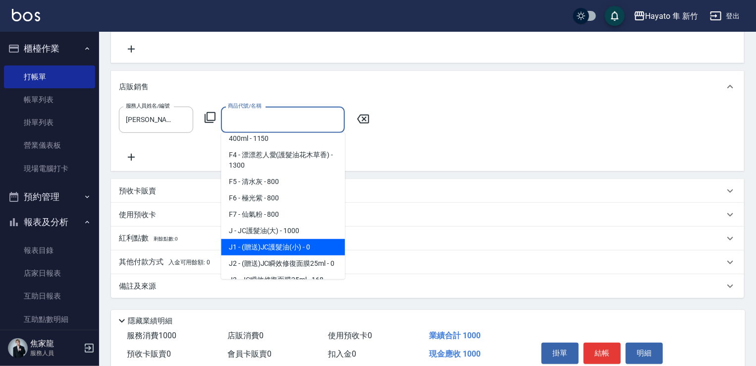
click at [292, 247] on span "J1 - (贈送)JC護髮油(小) - 0" at bounding box center [283, 247] width 124 height 16
type input "(贈送)JC護髮油(小)"
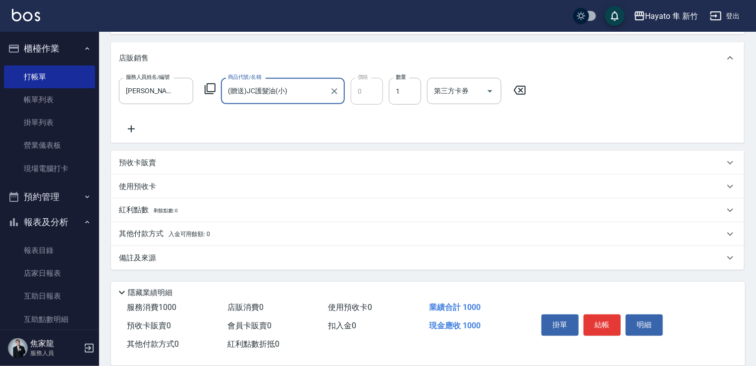
scroll to position [242, 0]
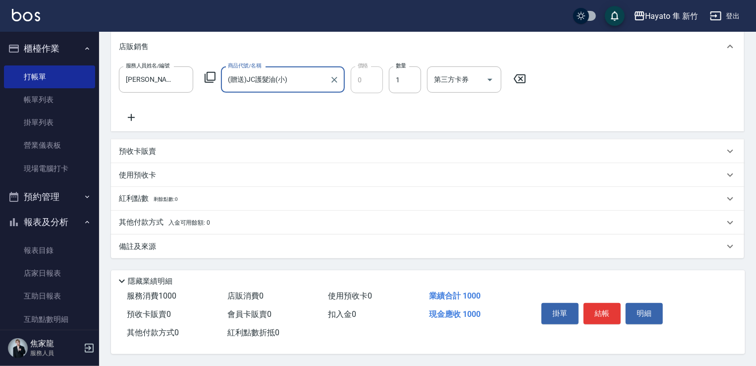
click at [252, 241] on div "備註及來源" at bounding box center [422, 246] width 606 height 10
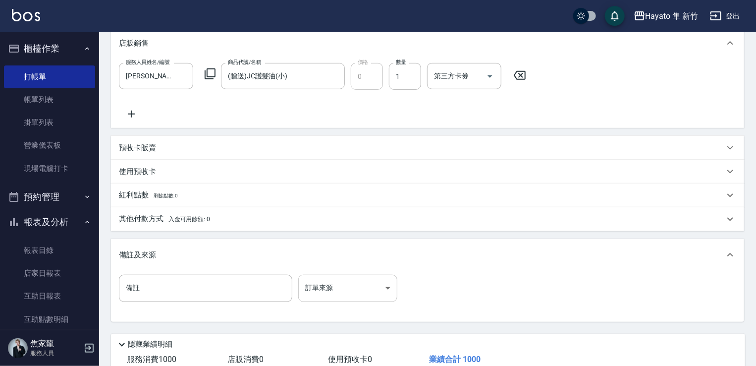
click at [312, 282] on body "Hayato 隼 新竹 登出 櫃檯作業 打帳單 帳單列表 掛單列表 營業儀表板 現場電腦打卡 預約管理 預約管理 報表及分析 報表目錄 店家日報表 互助日報表…" at bounding box center [378, 93] width 756 height 671
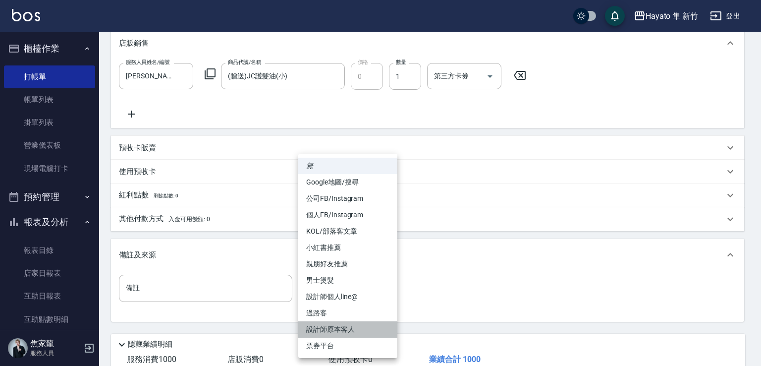
click at [354, 329] on li "設計師原本客人" at bounding box center [347, 329] width 99 height 16
type input "設計師原本客人"
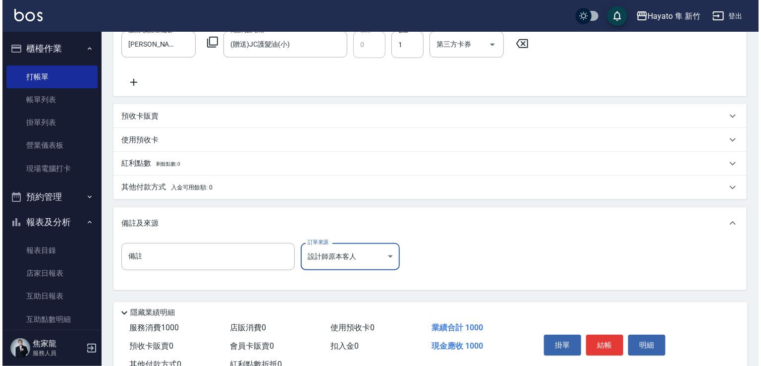
scroll to position [308, 0]
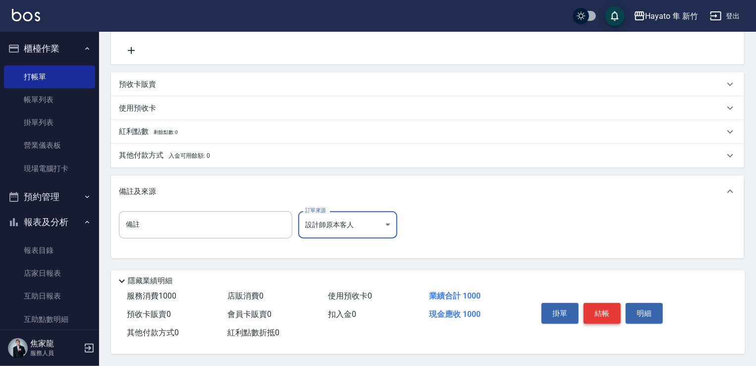
click at [607, 314] on button "結帳" at bounding box center [602, 313] width 37 height 21
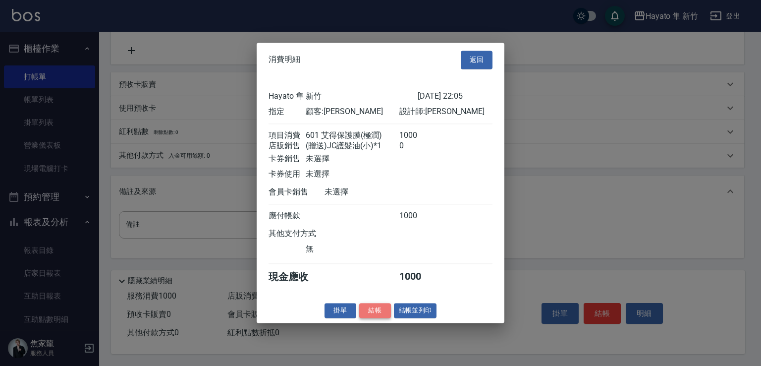
click at [370, 313] on button "結帳" at bounding box center [375, 310] width 32 height 15
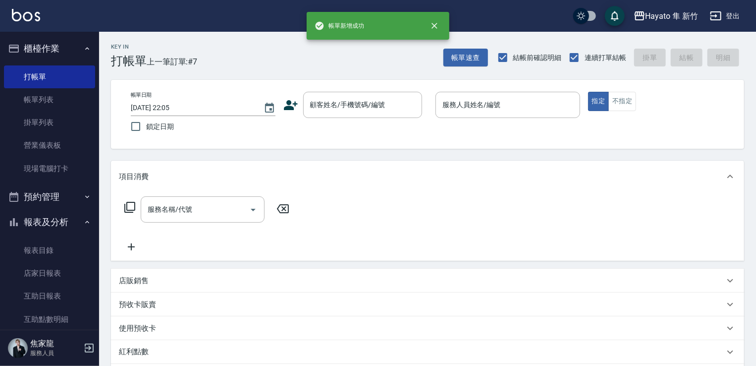
scroll to position [0, 0]
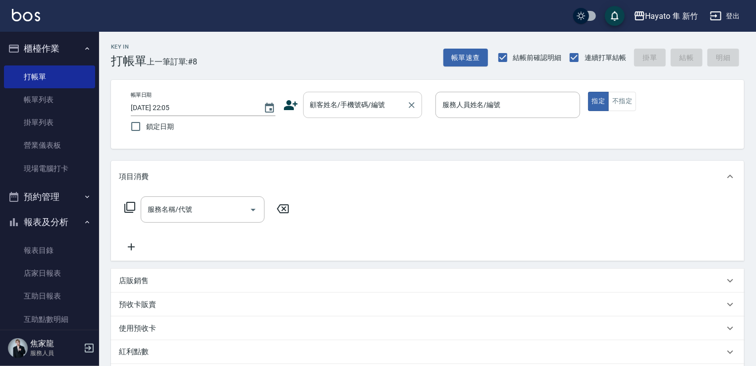
click at [326, 98] on input "顧客姓名/手機號碼/編號" at bounding box center [355, 104] width 95 height 17
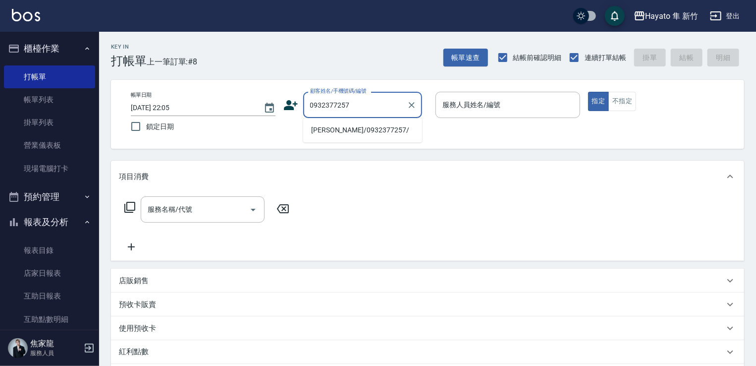
click at [335, 133] on li "[PERSON_NAME]/0932377257/" at bounding box center [362, 130] width 119 height 16
type input "[PERSON_NAME]/0932377257/"
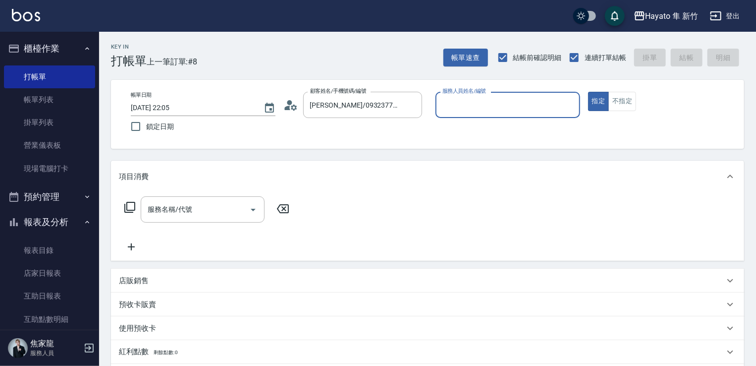
type input "[PERSON_NAME](無代號)"
click at [188, 203] on input "服務名稱/代號" at bounding box center [195, 209] width 100 height 17
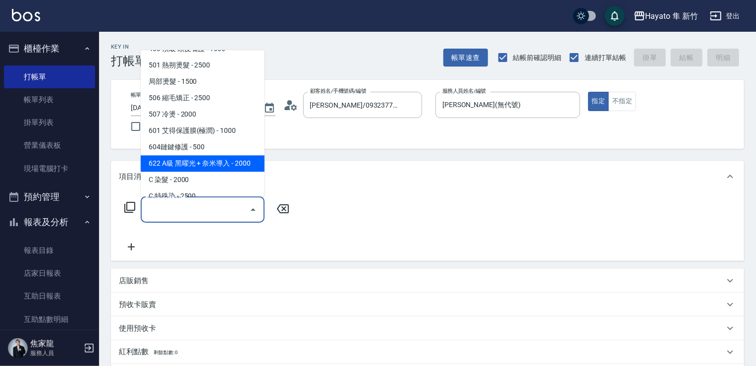
scroll to position [149, 0]
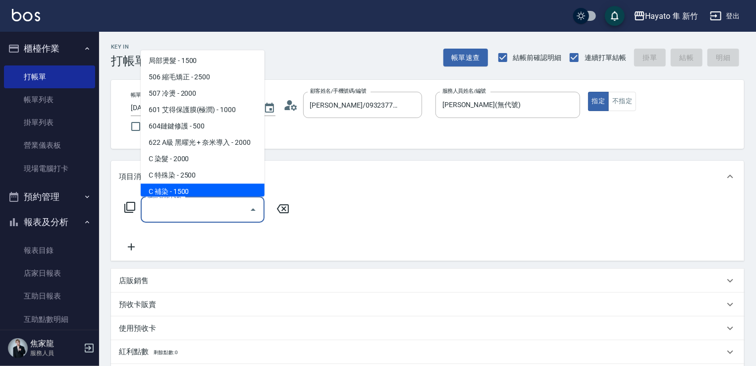
click at [175, 190] on span "C 補染 - 1500" at bounding box center [203, 191] width 124 height 16
type input "C 補染(704)"
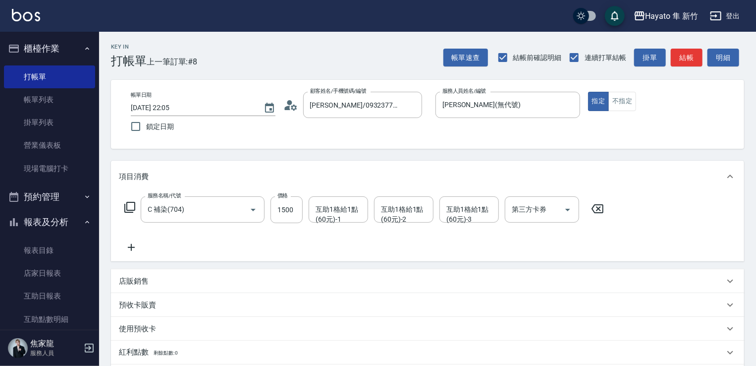
click at [304, 208] on div "服務名稱/代號 C 補染(704) 服務名稱/代號 價格 1500 價格 互助1格給1點(60元)-1 互助1格給1點(60元)-1 互助1格給1點(60元)…" at bounding box center [364, 209] width 491 height 27
click at [296, 210] on input "1500" at bounding box center [287, 209] width 32 height 27
type input "1440"
click at [248, 250] on div "服務名稱/代號 C 補染(704) 服務名稱/代號 價格 1440 價格 互助1格給1點(60元)-1 互助1格給1點(60元)-1 互助1格給1點(60元)…" at bounding box center [364, 224] width 491 height 57
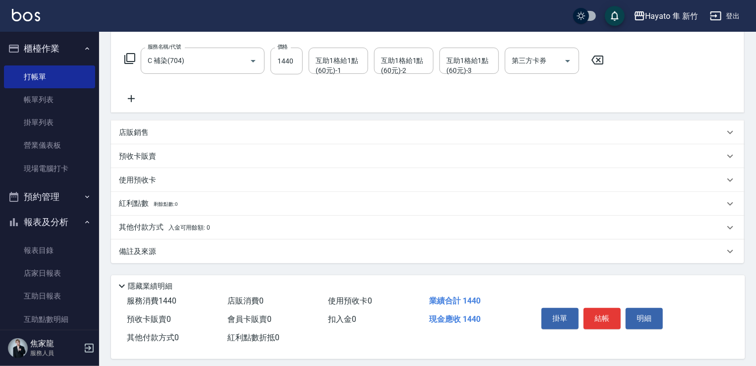
click at [158, 251] on div "備註及來源" at bounding box center [422, 251] width 606 height 10
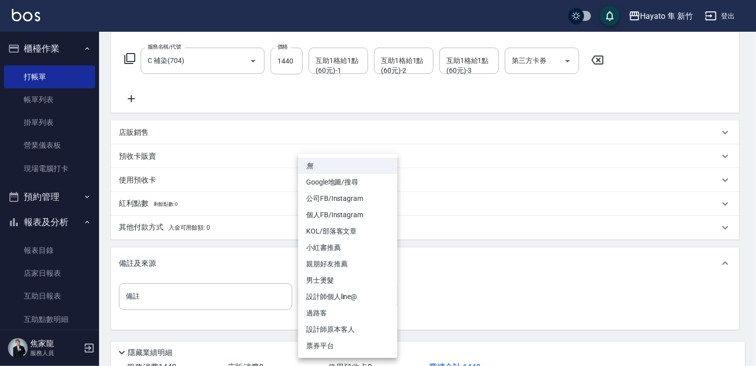
click at [317, 287] on body "Hayato 隼 新竹 登出 櫃檯作業 打帳單 帳單列表 掛單列表 營業儀表板 現場電腦打卡 預約管理 預約管理 報表及分析 報表目錄 店家日報表 互助日報表…" at bounding box center [378, 144] width 756 height 586
click at [344, 323] on li "設計師原本客人" at bounding box center [347, 329] width 99 height 16
type input "設計師原本客人"
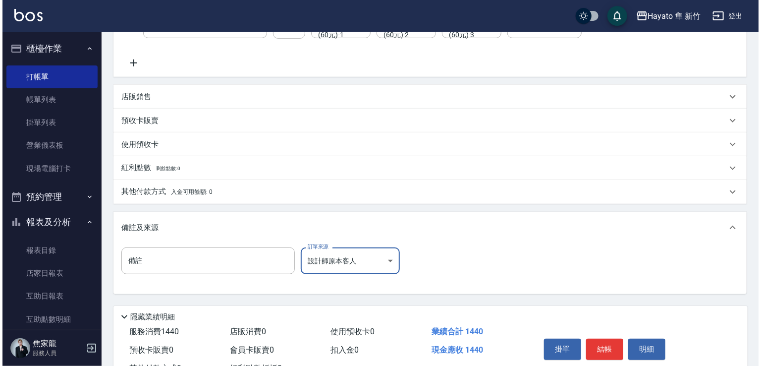
scroll to position [224, 0]
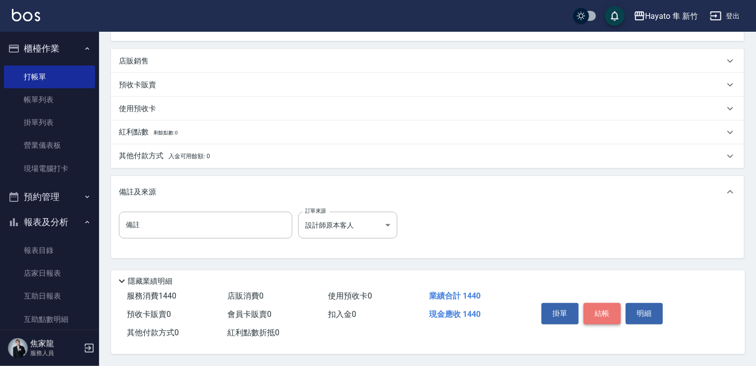
click at [598, 308] on button "結帳" at bounding box center [602, 313] width 37 height 21
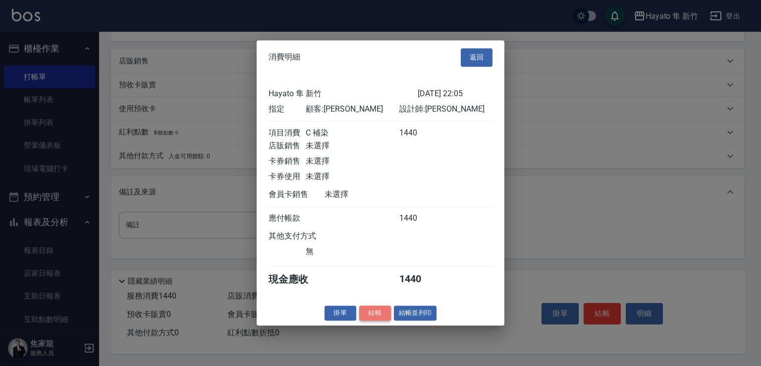
click at [374, 314] on button "結帳" at bounding box center [375, 312] width 32 height 15
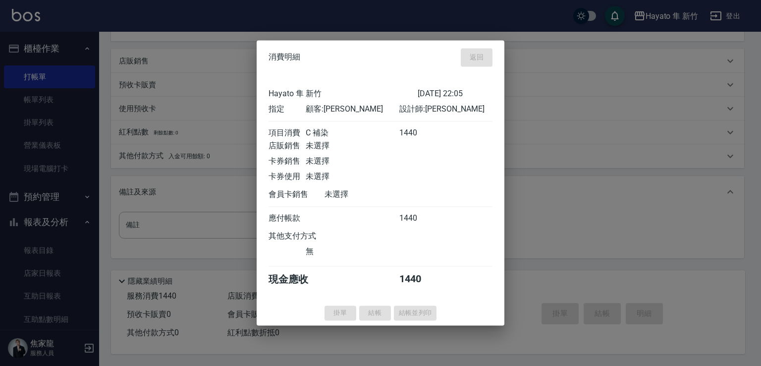
type input "[DATE] 22:06"
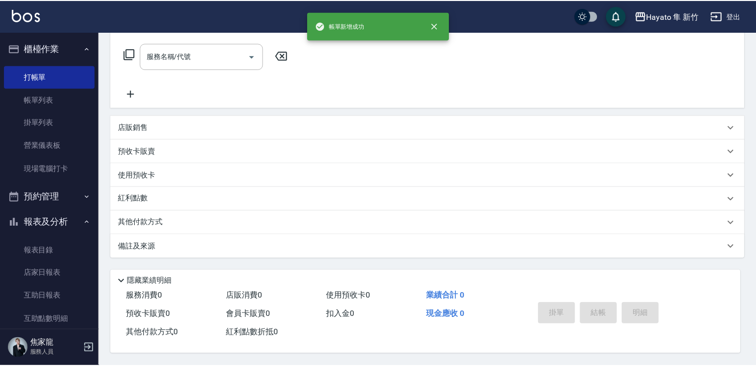
scroll to position [0, 0]
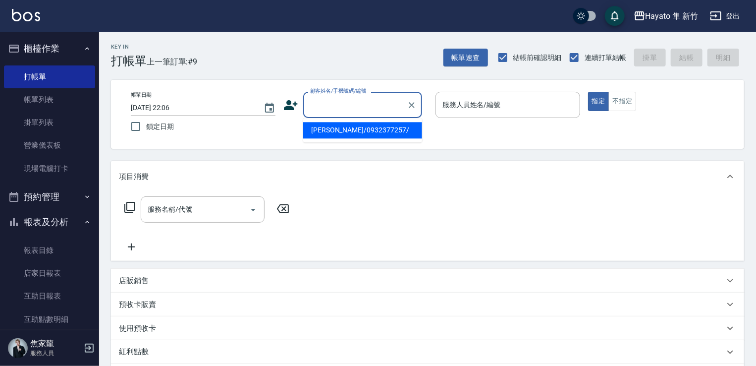
drag, startPoint x: 368, startPoint y: 102, endPoint x: 353, endPoint y: 103, distance: 14.9
click at [362, 102] on input "顧客姓名/手機號碼/編號" at bounding box center [355, 104] width 95 height 17
click at [368, 125] on li "林芯羽/0901344151/" at bounding box center [362, 130] width 119 height 16
type input "林芯羽/0901344151/"
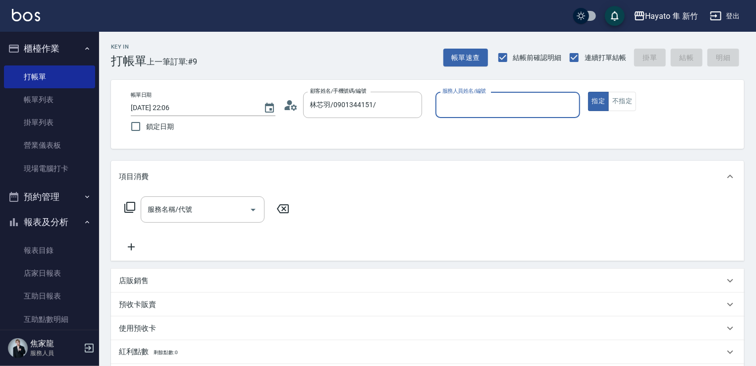
type input "[PERSON_NAME](無代號)"
click at [213, 201] on input "服務名稱/代號" at bounding box center [195, 209] width 100 height 17
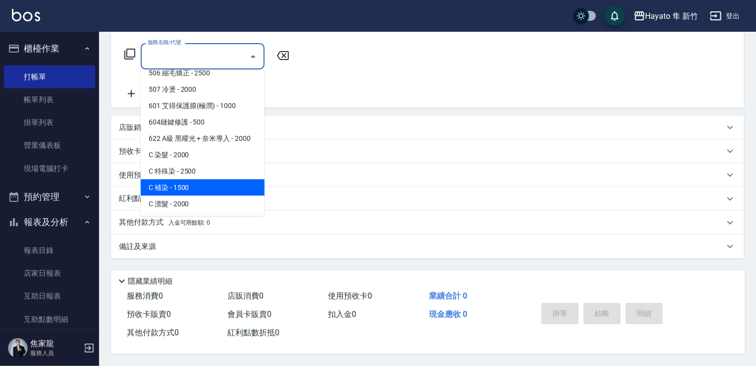
scroll to position [157, 0]
click at [184, 183] on span "C 補染 - 1500" at bounding box center [203, 187] width 124 height 16
type input "C 補染(704)"
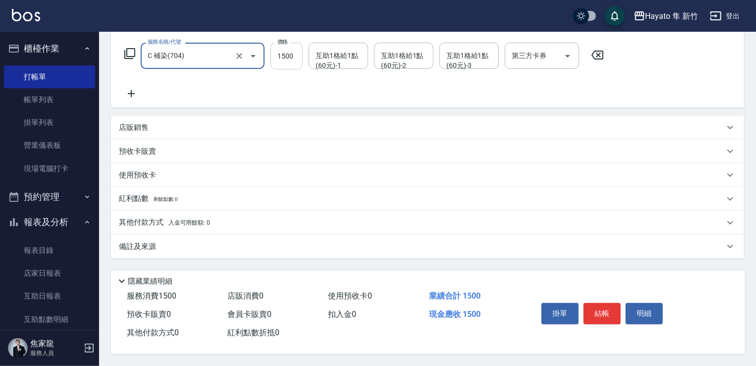
click at [289, 58] on input "1500" at bounding box center [287, 56] width 32 height 27
type input "1350"
drag, startPoint x: 255, startPoint y: 87, endPoint x: 234, endPoint y: 95, distance: 22.6
click at [248, 87] on div "服務名稱/代號 C 補染(704) 服務名稱/代號 價格 1350 價格 互助1格給1點(60元)-1 互助1格給1點(60元)-1 互助1格給1點(60元)…" at bounding box center [364, 71] width 491 height 57
click at [171, 243] on div "備註及來源" at bounding box center [422, 246] width 606 height 10
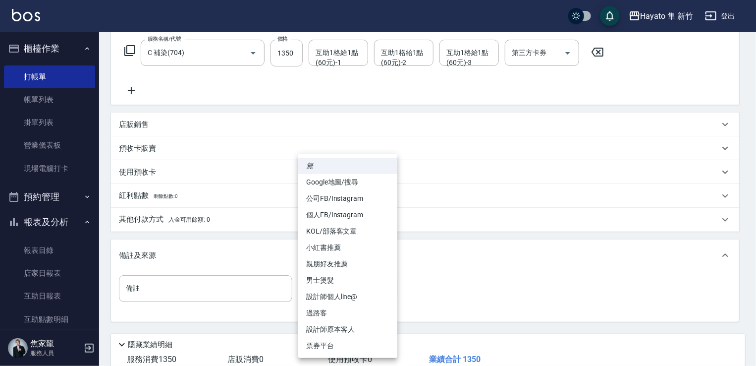
click at [325, 286] on body "Hayato 隼 新竹 登出 櫃檯作業 打帳單 帳單列表 掛單列表 營業儀表板 現場電腦打卡 預約管理 預約管理 報表及分析 報表目錄 店家日報表 互助日報表…" at bounding box center [378, 136] width 756 height 586
click at [345, 326] on li "設計師原本客人" at bounding box center [347, 329] width 99 height 16
type input "設計師原本客人"
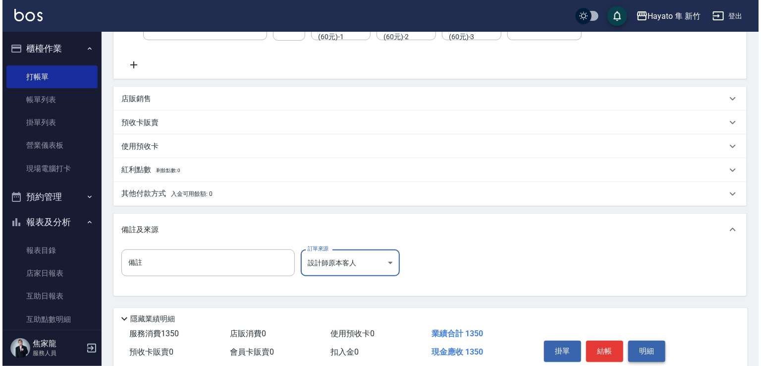
scroll to position [224, 0]
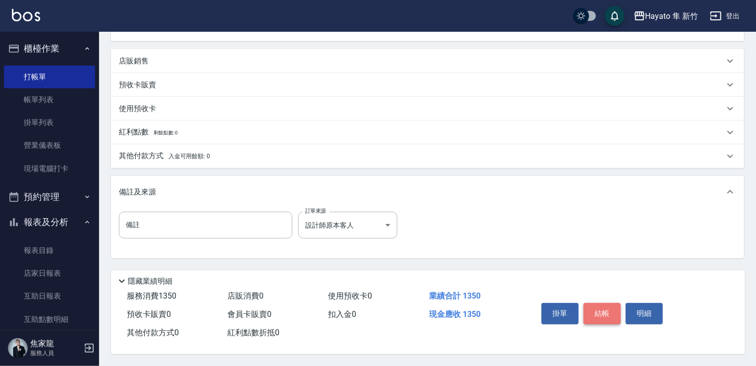
click at [601, 308] on button "結帳" at bounding box center [602, 313] width 37 height 21
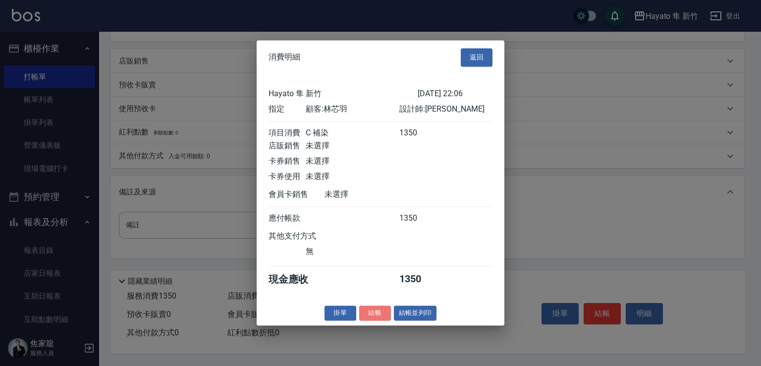
drag, startPoint x: 365, startPoint y: 314, endPoint x: 399, endPoint y: 330, distance: 37.0
click at [374, 315] on button "結帳" at bounding box center [375, 312] width 32 height 15
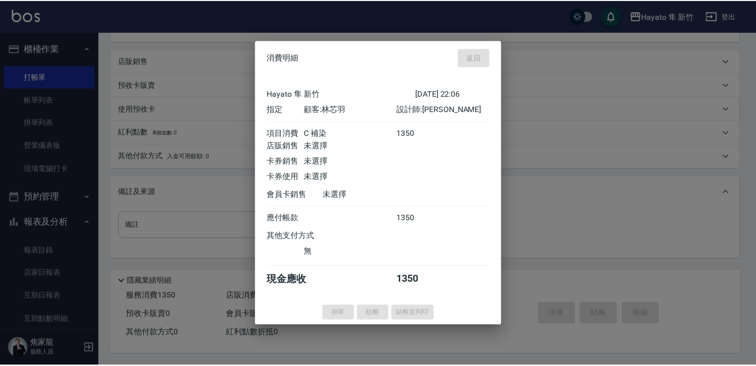
scroll to position [0, 0]
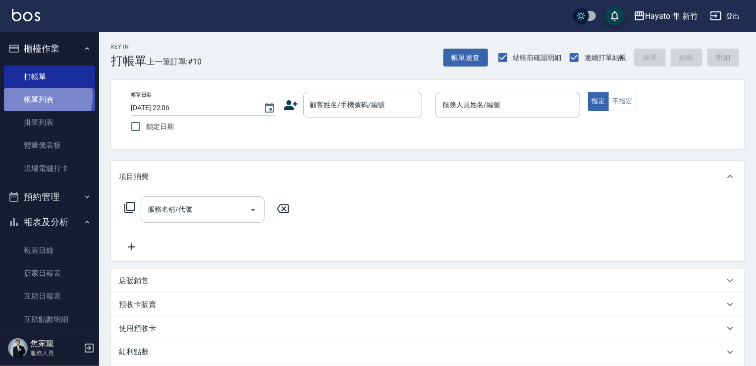
click at [24, 96] on link "帳單列表" at bounding box center [49, 99] width 91 height 23
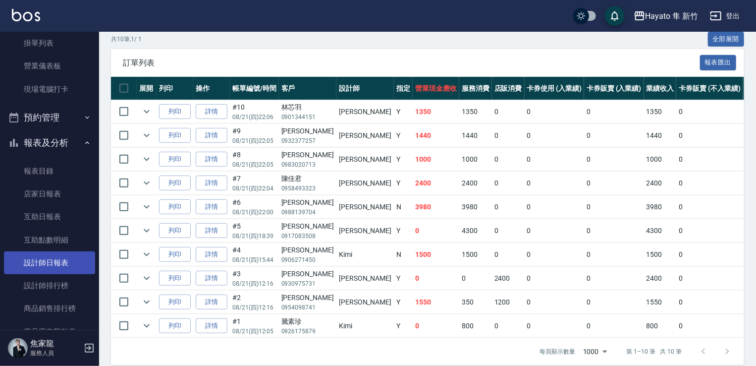
scroll to position [99, 0]
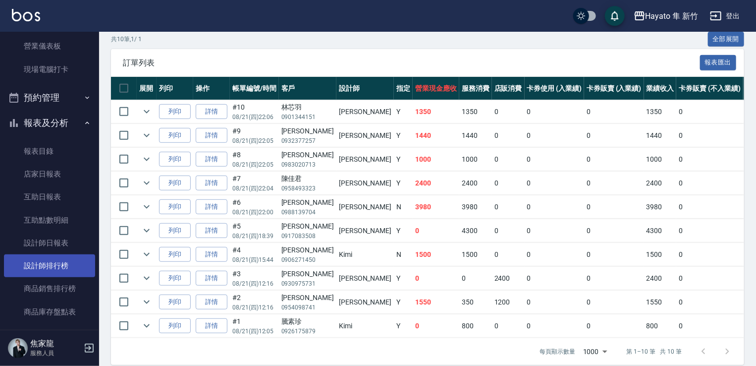
click at [57, 262] on link "設計師排行榜" at bounding box center [49, 265] width 91 height 23
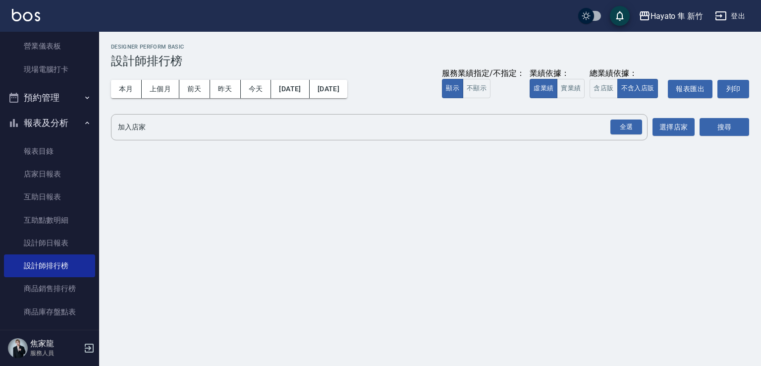
click at [623, 119] on div "全選" at bounding box center [627, 126] width 32 height 15
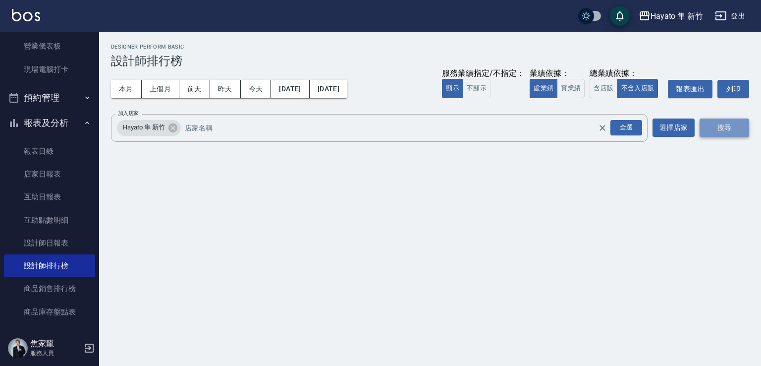
click at [738, 130] on button "搜尋" at bounding box center [725, 127] width 50 height 18
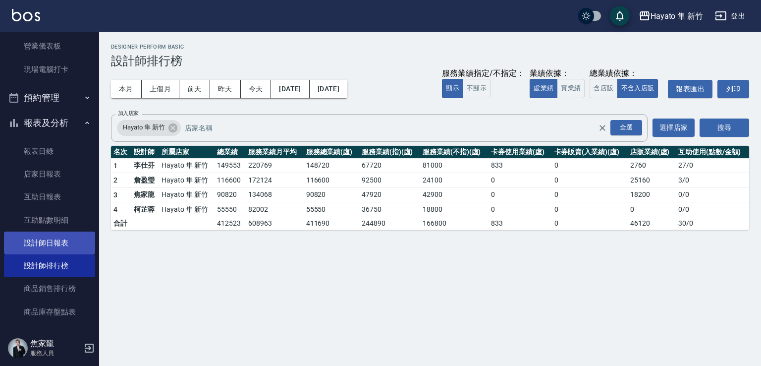
click at [49, 246] on link "設計師日報表" at bounding box center [49, 242] width 91 height 23
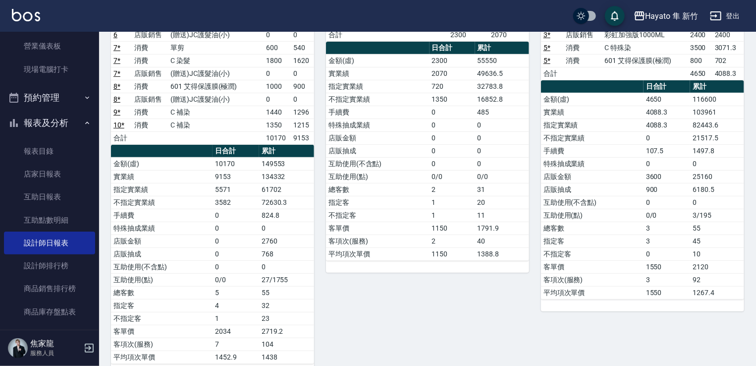
scroll to position [149, 0]
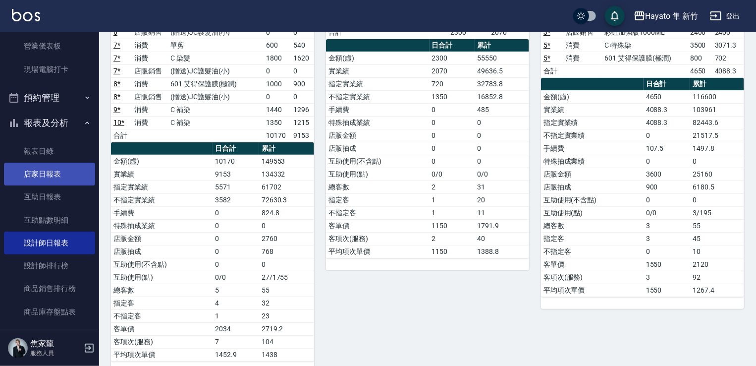
click at [34, 171] on link "店家日報表" at bounding box center [49, 174] width 91 height 23
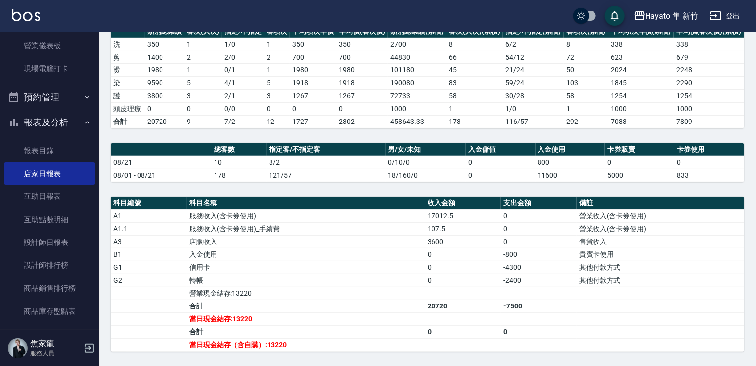
scroll to position [99, 0]
click at [46, 47] on link "營業儀表板" at bounding box center [49, 46] width 91 height 23
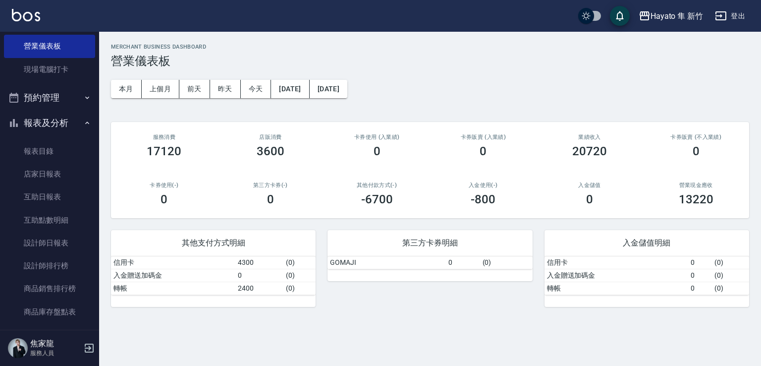
click at [257, 199] on div "0" at bounding box center [270, 199] width 83 height 14
click at [54, 264] on link "設計師排行榜" at bounding box center [49, 265] width 91 height 23
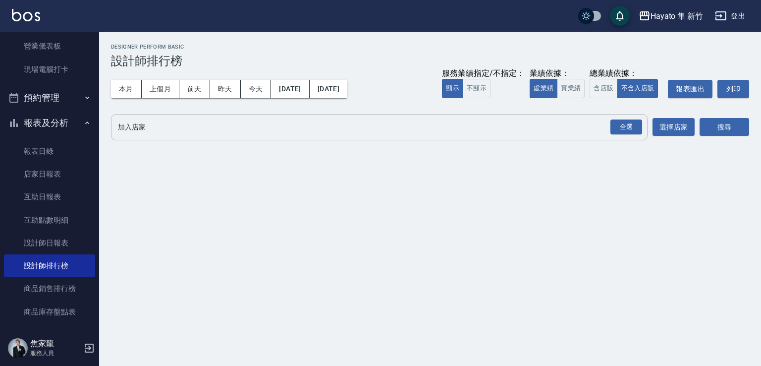
click at [616, 118] on div "全選" at bounding box center [626, 127] width 35 height 26
click at [623, 125] on div "全選" at bounding box center [627, 126] width 32 height 15
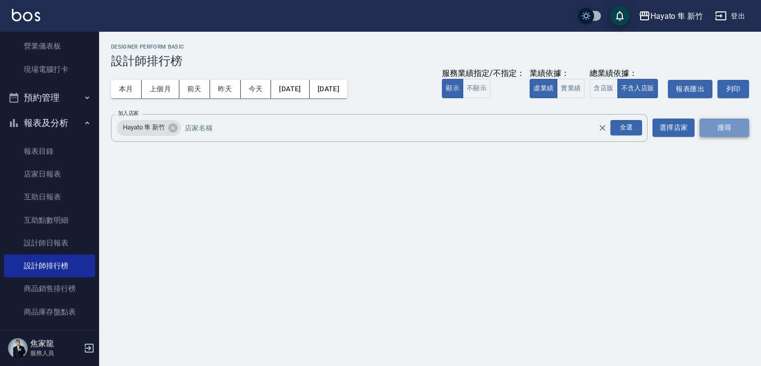
click at [737, 127] on button "搜尋" at bounding box center [725, 127] width 50 height 18
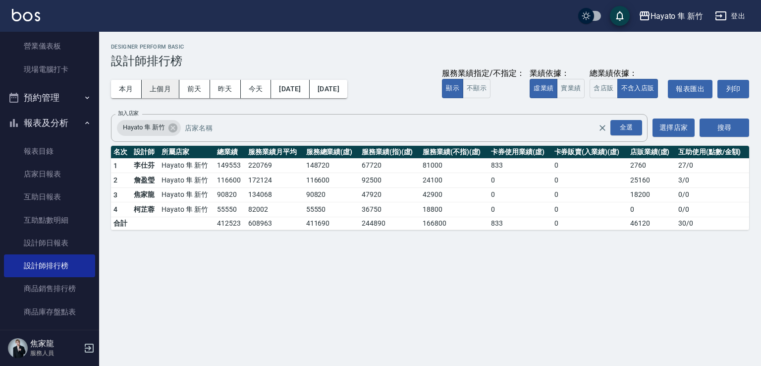
drag, startPoint x: 161, startPoint y: 87, endPoint x: 167, endPoint y: 96, distance: 10.0
click at [160, 90] on button "上個月" at bounding box center [161, 89] width 38 height 18
click at [347, 87] on button "[DATE]" at bounding box center [329, 89] width 38 height 18
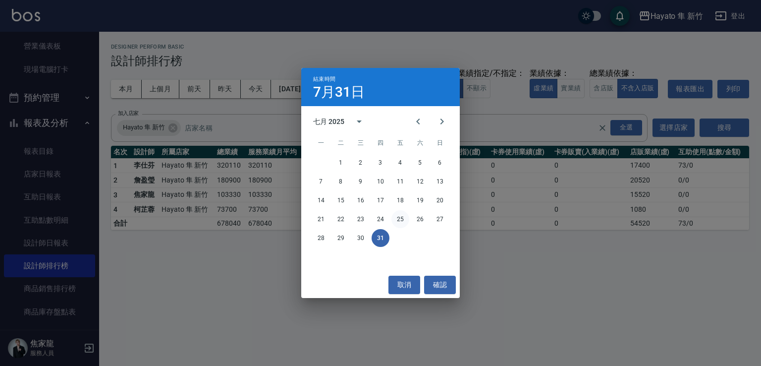
click at [400, 217] on button "25" at bounding box center [401, 219] width 18 height 18
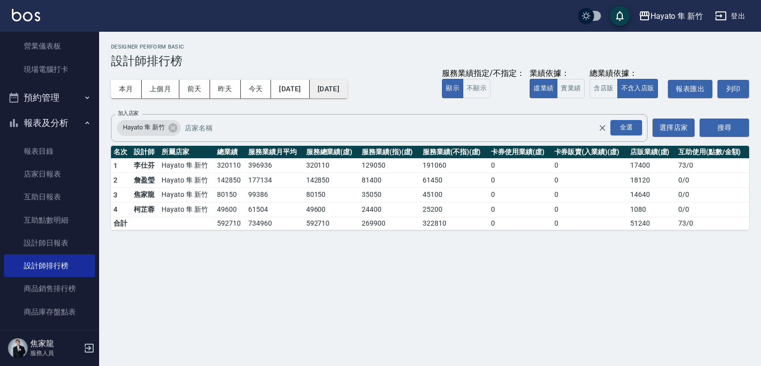
drag, startPoint x: 359, startPoint y: 87, endPoint x: 360, endPoint y: 92, distance: 5.1
click at [347, 92] on button "[DATE]" at bounding box center [329, 89] width 38 height 18
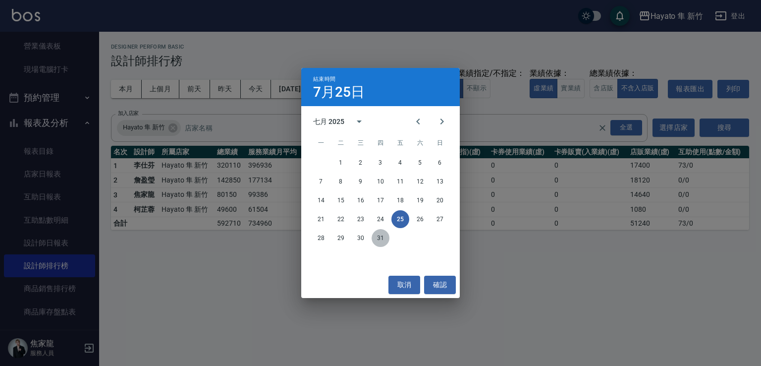
click at [373, 238] on button "31" at bounding box center [381, 238] width 18 height 18
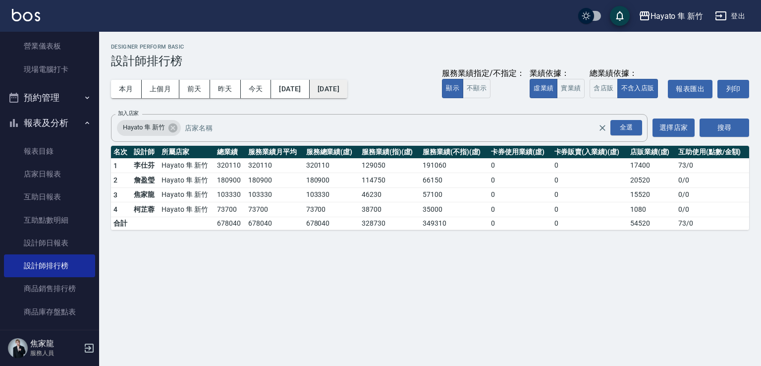
drag, startPoint x: 348, startPoint y: 90, endPoint x: 355, endPoint y: 94, distance: 8.0
click at [347, 94] on button "[DATE]" at bounding box center [329, 89] width 38 height 18
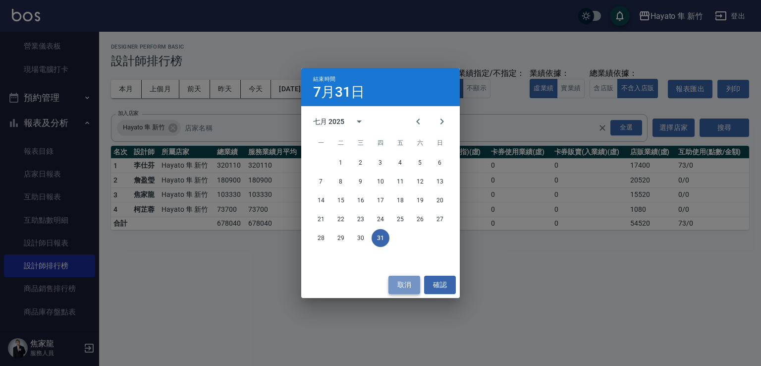
click at [407, 282] on button "取消" at bounding box center [405, 285] width 32 height 18
